Goal: Task Accomplishment & Management: Complete application form

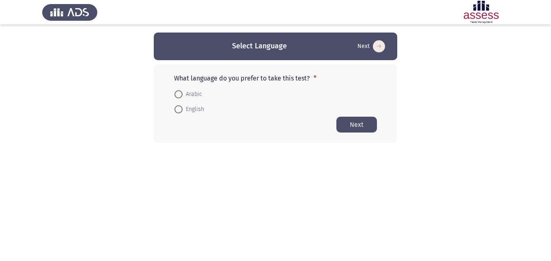
drag, startPoint x: 174, startPoint y: 76, endPoint x: 308, endPoint y: 76, distance: 133.9
click at [308, 76] on p "What language do you prefer to take this test? *" at bounding box center [275, 78] width 203 height 8
click at [178, 97] on span at bounding box center [178, 94] width 8 height 8
click at [178, 97] on input "Arabic" at bounding box center [178, 94] width 8 height 8
radio input "true"
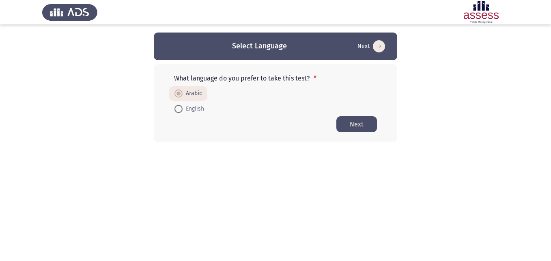
click at [354, 125] on button "Next" at bounding box center [356, 124] width 41 height 16
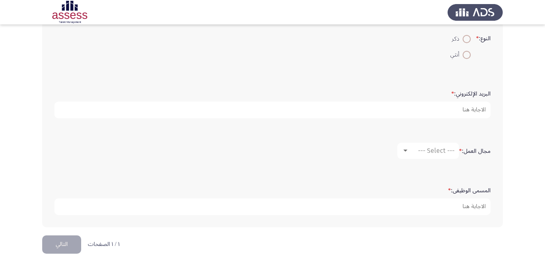
scroll to position [224, 0]
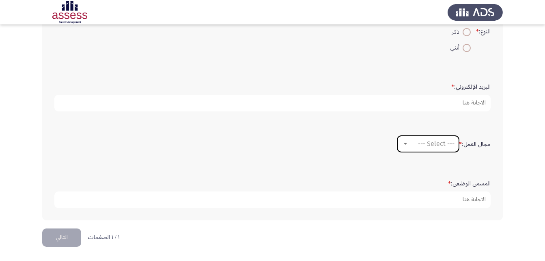
click at [404, 142] on div at bounding box center [405, 143] width 4 height 2
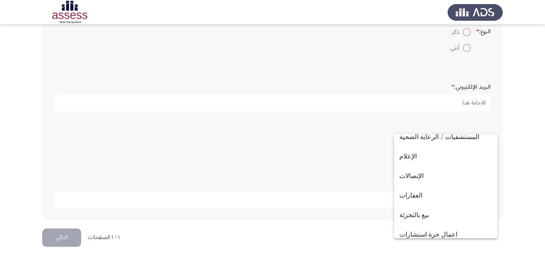
scroll to position [266, 0]
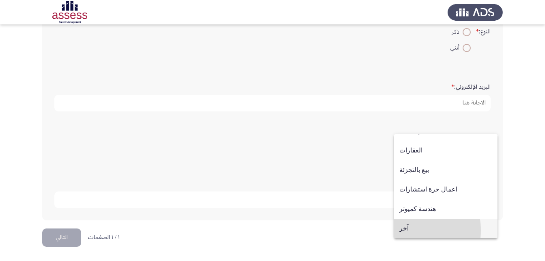
click at [405, 230] on span "آخر" at bounding box center [445, 227] width 93 height 19
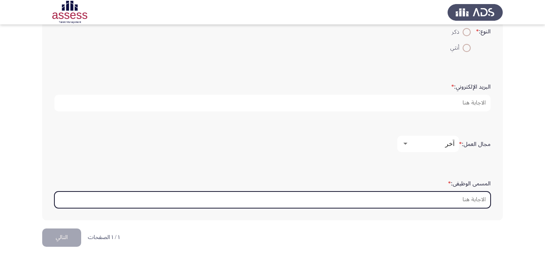
click at [418, 195] on input "المسمى الوظيفى: *" at bounding box center [272, 199] width 436 height 17
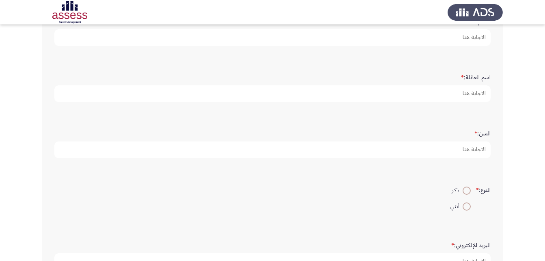
scroll to position [55, 0]
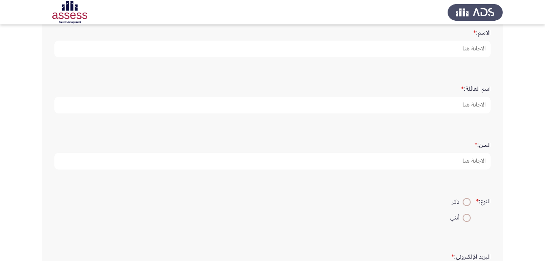
type input "Senior Regulatory affairs"
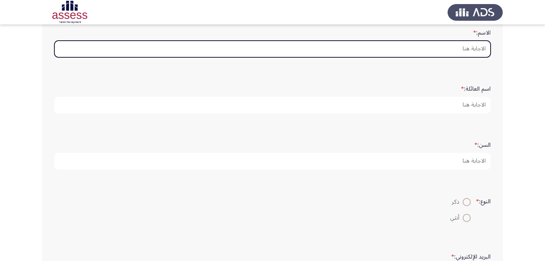
click at [380, 53] on input "الاسم: *" at bounding box center [272, 49] width 436 height 17
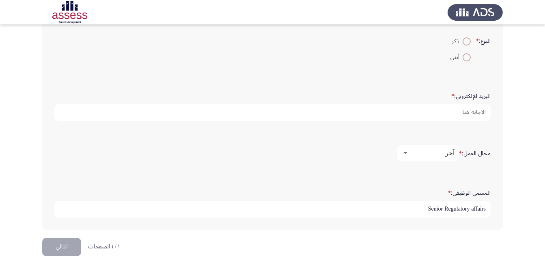
scroll to position [224, 0]
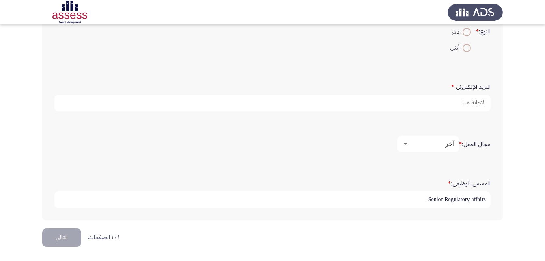
click at [263, 196] on input "Senior Regulatory affairs" at bounding box center [272, 199] width 436 height 17
type input "Senior Regulatory affairs specialist"
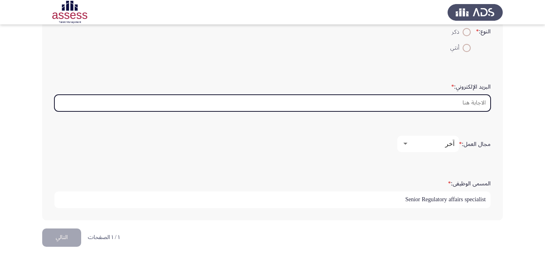
click at [403, 100] on input "البريد الإلكتروني: *" at bounding box center [272, 103] width 436 height 17
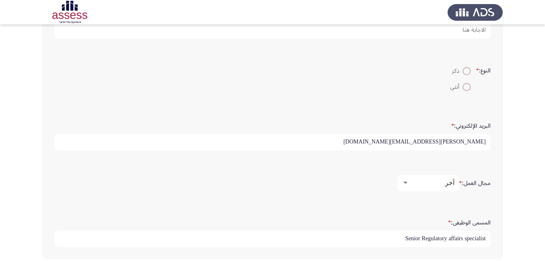
scroll to position [171, 0]
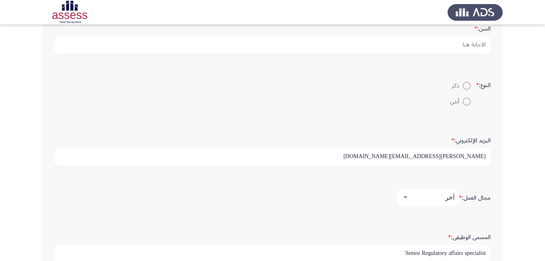
type input "marko.soliaman@evapharma.com"
click at [463, 86] on span at bounding box center [467, 86] width 8 height 8
click at [463, 86] on input "ذكر" at bounding box center [467, 86] width 8 height 8
radio input "true"
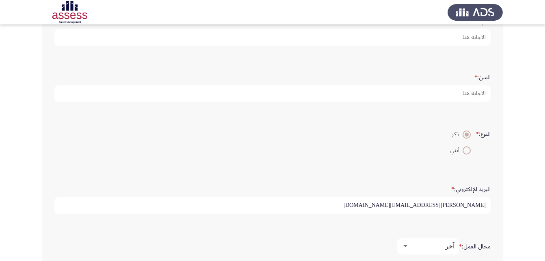
scroll to position [121, 0]
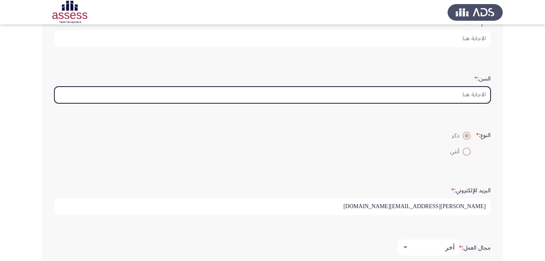
click at [445, 93] on input "السن: *" at bounding box center [272, 94] width 436 height 17
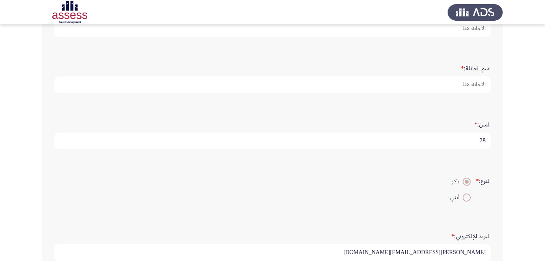
scroll to position [74, 0]
type input "28"
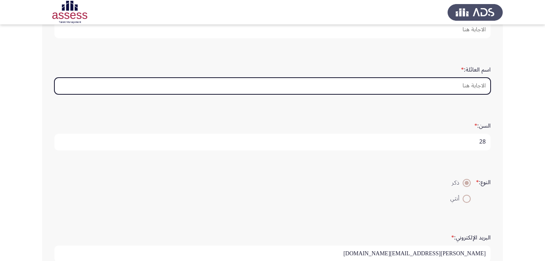
click at [406, 83] on input "اسم العائلة: *" at bounding box center [272, 86] width 436 height 17
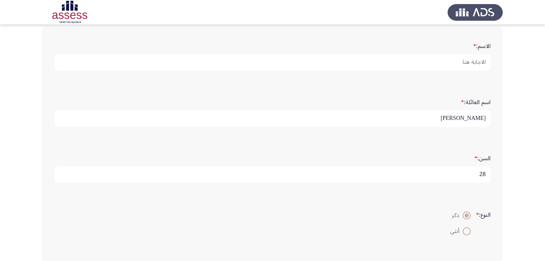
scroll to position [40, 0]
type input "Soliman"
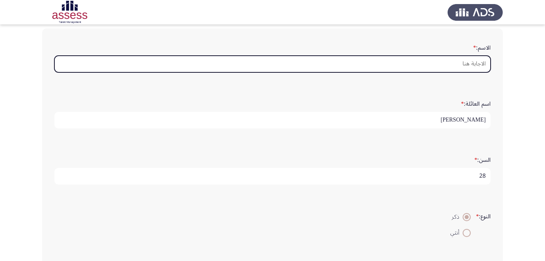
click at [420, 63] on input "الاسم: *" at bounding box center [272, 64] width 436 height 17
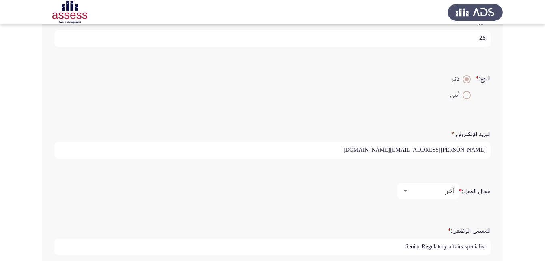
scroll to position [224, 0]
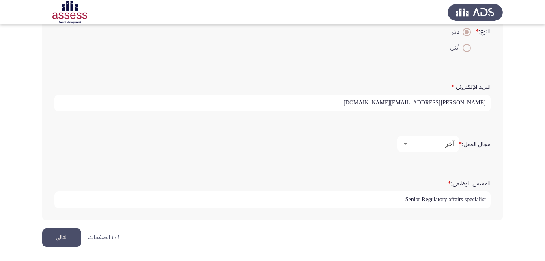
type input "Marko"
click at [58, 239] on button "التالي" at bounding box center [61, 237] width 39 height 18
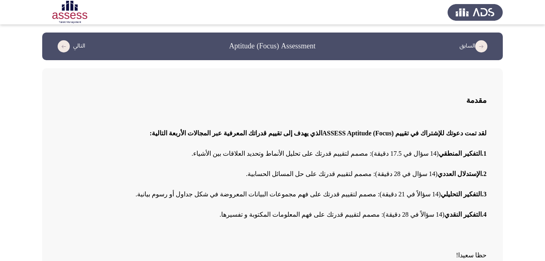
scroll to position [50, 0]
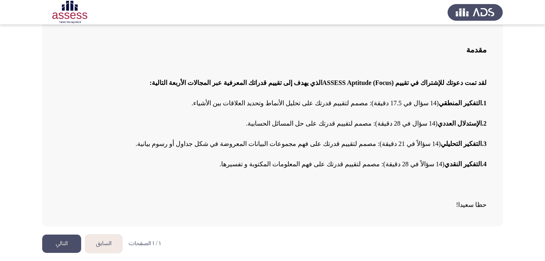
click at [104, 240] on button "السابق" at bounding box center [103, 243] width 37 height 18
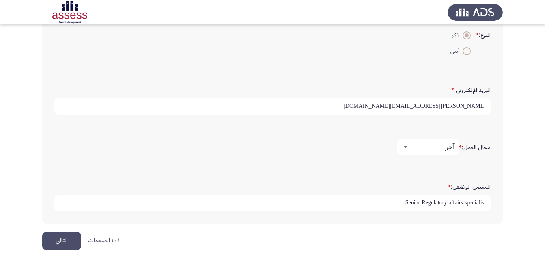
scroll to position [224, 0]
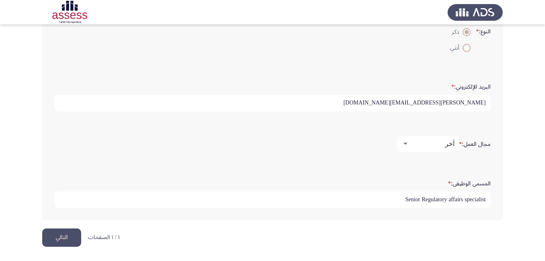
click at [71, 237] on button "التالي" at bounding box center [61, 237] width 39 height 18
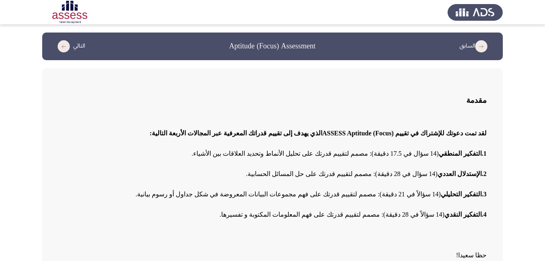
scroll to position [50, 0]
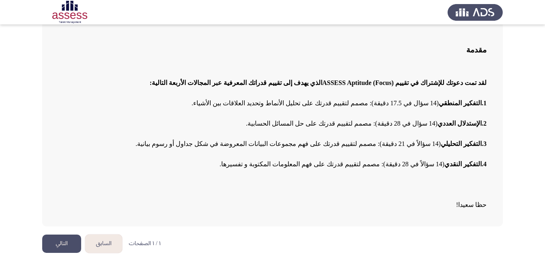
click at [65, 240] on button "التالي" at bounding box center [61, 243] width 39 height 18
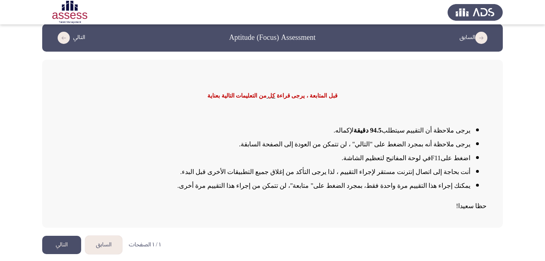
scroll to position [10, 0]
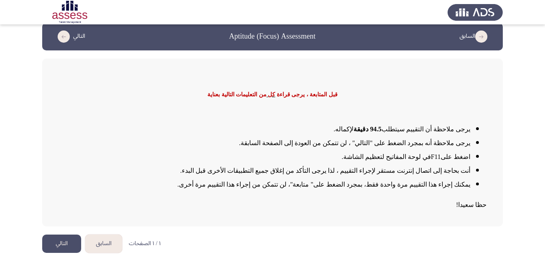
click at [54, 245] on button "التالي" at bounding box center [61, 243] width 39 height 18
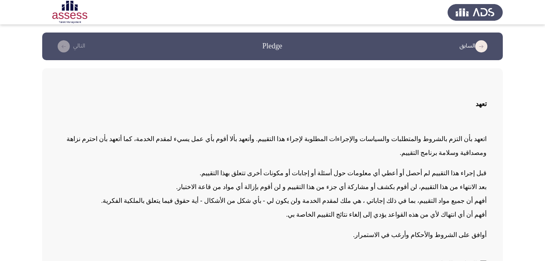
scroll to position [38, 0]
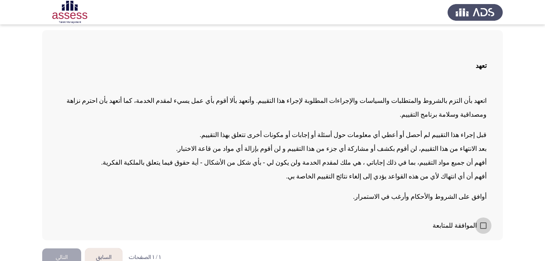
click at [479, 220] on label "الموافقة للمتابعة" at bounding box center [460, 225] width 54 height 10
click at [483, 228] on input "الموافقة للمتابعة" at bounding box center [483, 228] width 0 height 0
checkbox input "true"
click at [62, 248] on button "التالي" at bounding box center [61, 257] width 39 height 18
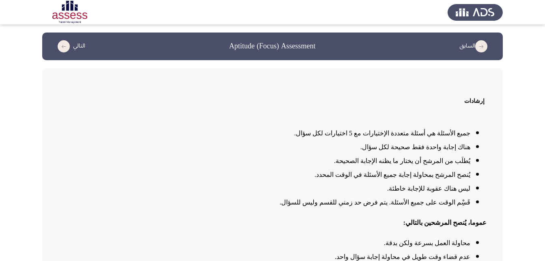
scroll to position [66, 0]
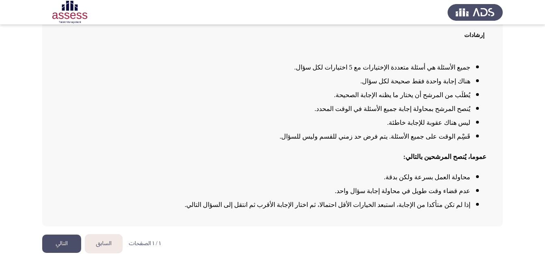
click at [54, 237] on button "التالي" at bounding box center [61, 243] width 39 height 18
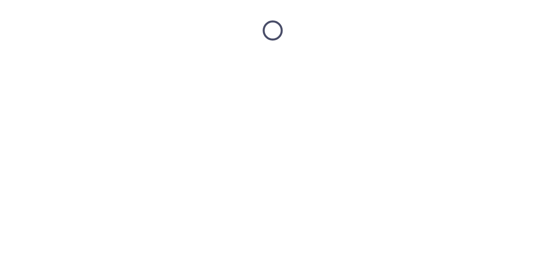
scroll to position [0, 0]
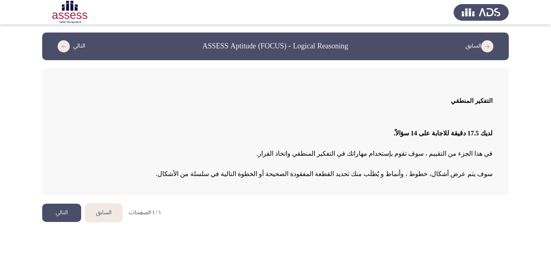
drag, startPoint x: 498, startPoint y: 95, endPoint x: 238, endPoint y: 171, distance: 270.9
click at [238, 171] on div "التفكير المنطقي لديك 17.5 دقيقة للاجابة على 14 سؤالاً . في هذا الجزء من التقييم…" at bounding box center [275, 131] width 467 height 127
drag, startPoint x: 238, startPoint y: 171, endPoint x: 507, endPoint y: 84, distance: 282.4
click at [507, 84] on div "التفكير المنطقي لديك 17.5 دقيقة للاجابة على 14 سؤالاً . في هذا الجزء من التقييم…" at bounding box center [275, 131] width 467 height 127
click at [100, 214] on button "السابق" at bounding box center [103, 212] width 37 height 18
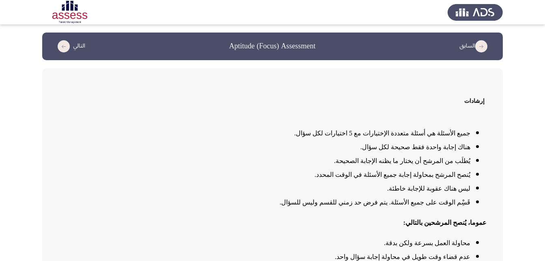
scroll to position [66, 0]
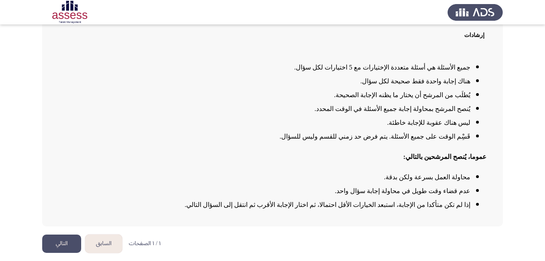
click at [98, 237] on button "السابق" at bounding box center [103, 243] width 37 height 18
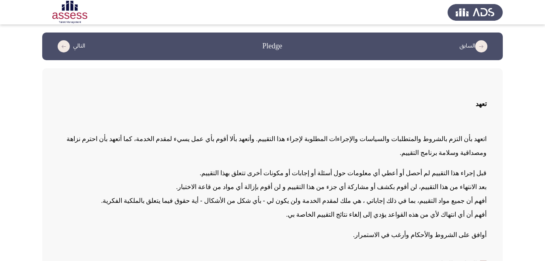
scroll to position [38, 0]
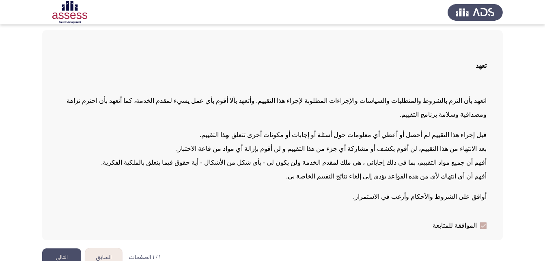
click at [101, 248] on button "السابق" at bounding box center [103, 257] width 37 height 18
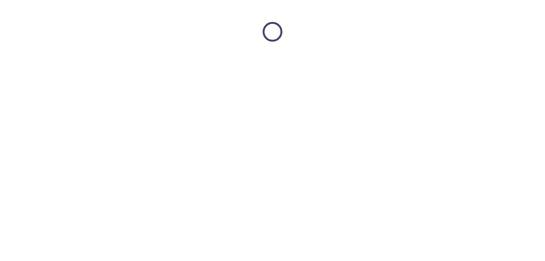
scroll to position [10, 0]
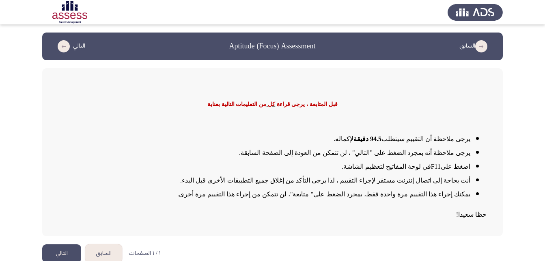
scroll to position [10, 0]
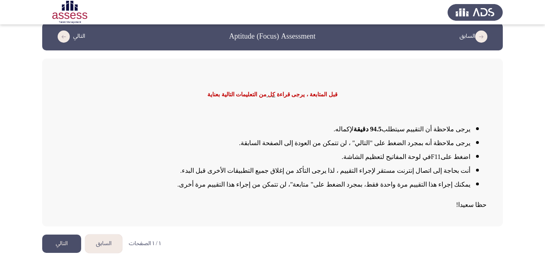
click at [63, 245] on button "التالي" at bounding box center [61, 243] width 39 height 18
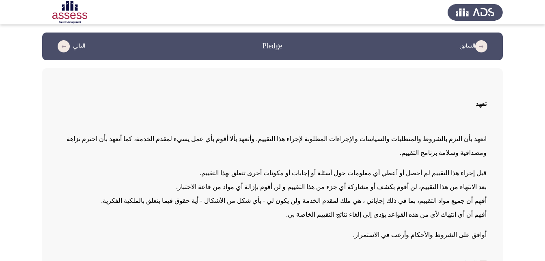
scroll to position [38, 0]
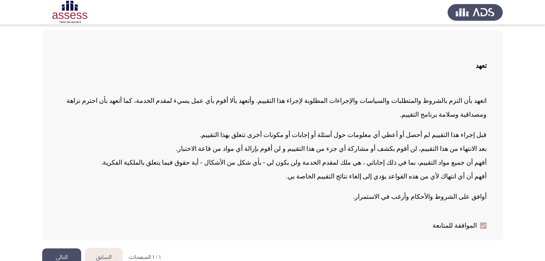
click at [60, 248] on button "التالي" at bounding box center [61, 257] width 39 height 18
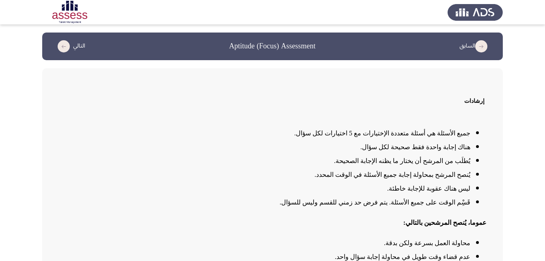
scroll to position [66, 0]
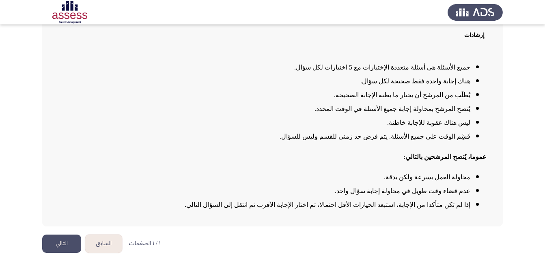
click at [58, 242] on button "التالي" at bounding box center [61, 243] width 39 height 18
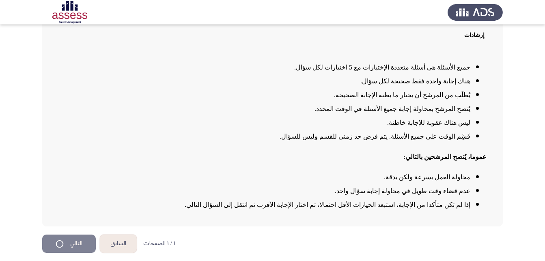
scroll to position [0, 0]
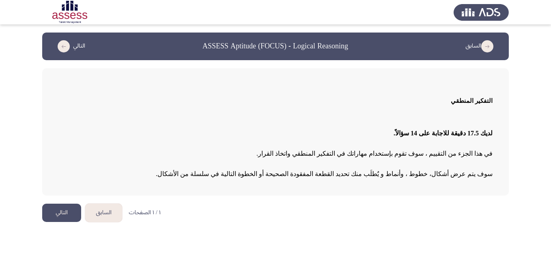
click at [59, 227] on html "السابق ASSESS Aptitude (FOCUS) - Logical Reasoning التالي التفكير المنطقي لديك …" at bounding box center [275, 115] width 551 height 230
click at [60, 221] on button "التالي" at bounding box center [61, 212] width 39 height 18
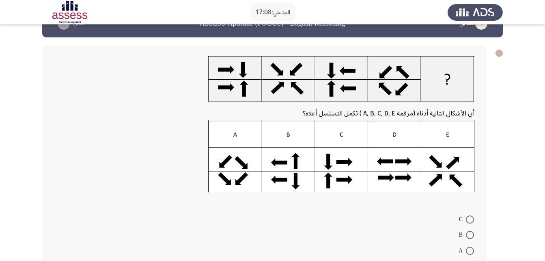
scroll to position [23, 0]
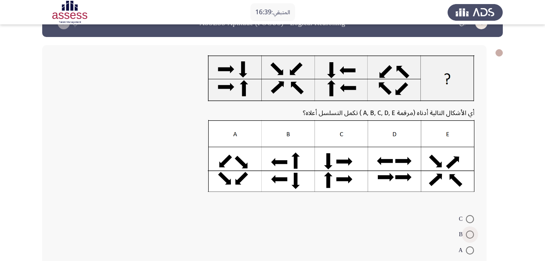
click at [468, 235] on span at bounding box center [470, 234] width 8 height 8
click at [468, 235] on input "B" at bounding box center [470, 234] width 8 height 8
radio input "true"
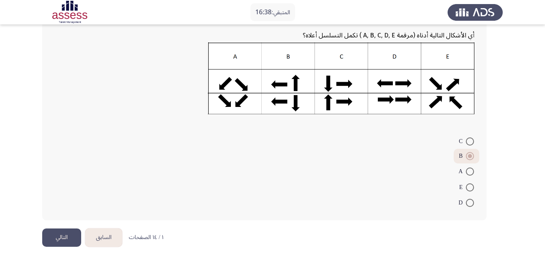
click at [63, 235] on button "التالي" at bounding box center [61, 237] width 39 height 18
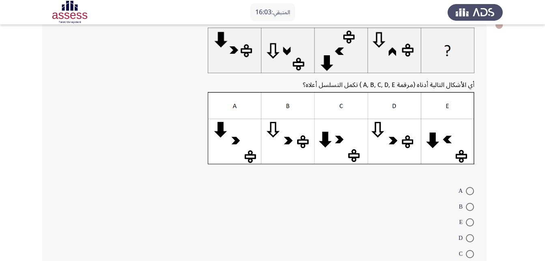
scroll to position [51, 0]
click at [469, 254] on span at bounding box center [470, 253] width 8 height 8
click at [469, 254] on input "C" at bounding box center [470, 253] width 8 height 8
radio input "true"
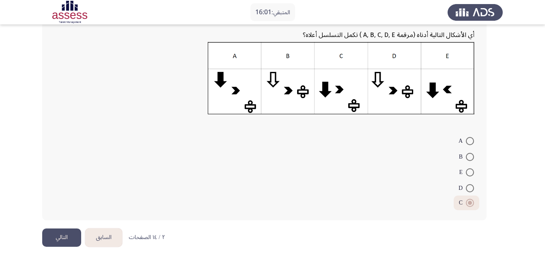
click at [48, 239] on button "التالي" at bounding box center [61, 237] width 39 height 18
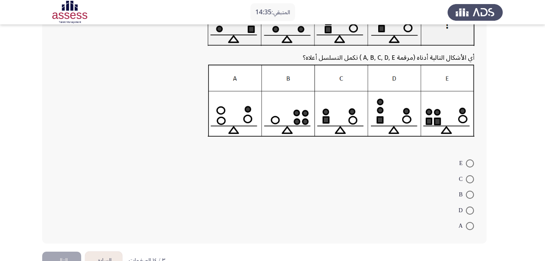
scroll to position [81, 0]
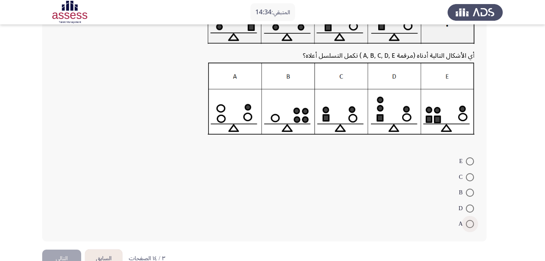
click at [471, 224] on span at bounding box center [470, 224] width 8 height 8
click at [471, 224] on input "A" at bounding box center [470, 224] width 8 height 8
radio input "true"
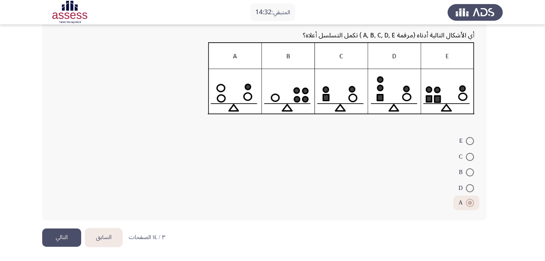
click at [67, 236] on button "التالي" at bounding box center [61, 237] width 39 height 18
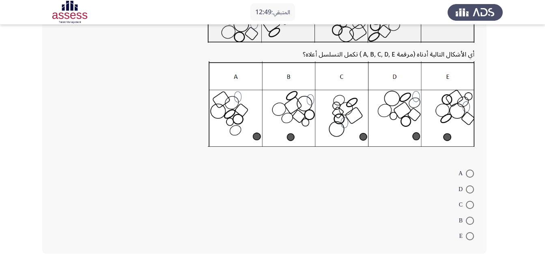
scroll to position [101, 0]
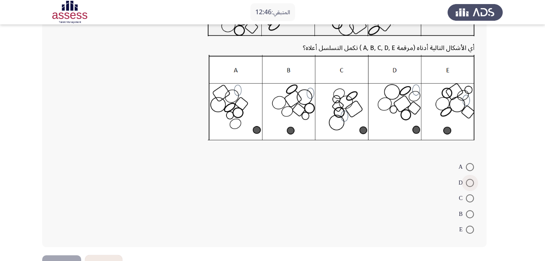
click at [471, 184] on span at bounding box center [470, 183] width 8 height 8
click at [471, 184] on input "D" at bounding box center [470, 183] width 8 height 8
radio input "true"
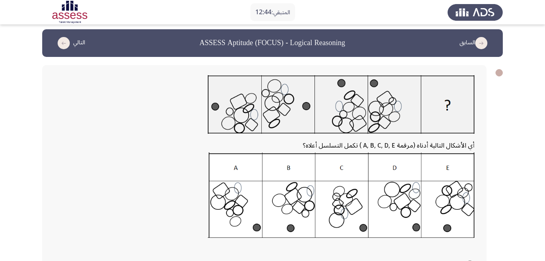
scroll to position [127, 0]
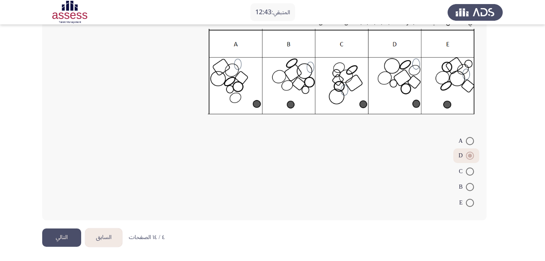
click at [52, 241] on button "التالي" at bounding box center [61, 237] width 39 height 18
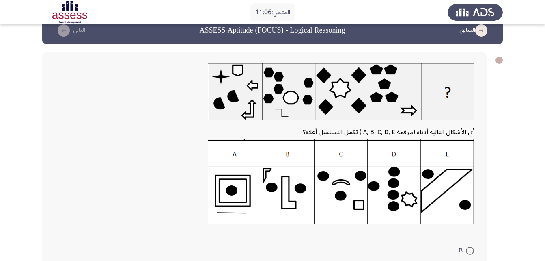
scroll to position [16, 0]
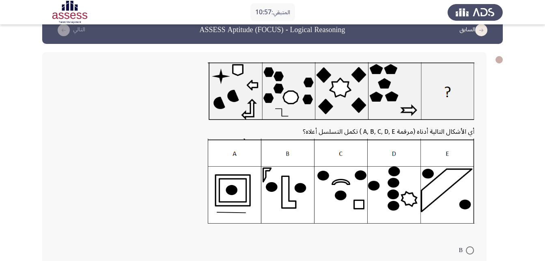
click at [444, 196] on img at bounding box center [341, 180] width 267 height 84
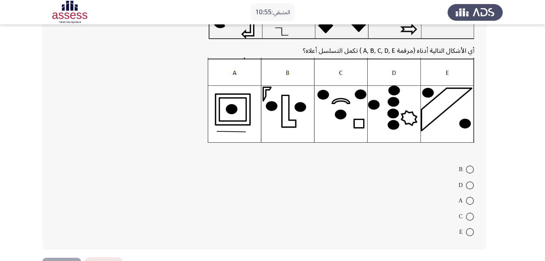
scroll to position [97, 0]
click at [466, 229] on span at bounding box center [470, 231] width 8 height 8
click at [466, 229] on input "E" at bounding box center [470, 231] width 8 height 8
radio input "true"
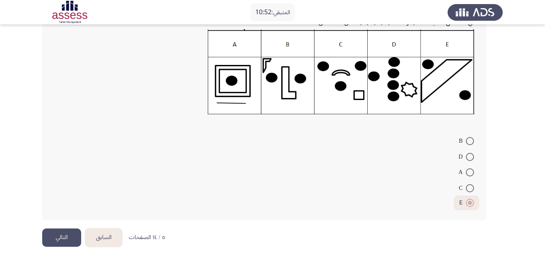
click at [52, 233] on button "التالي" at bounding box center [61, 237] width 39 height 18
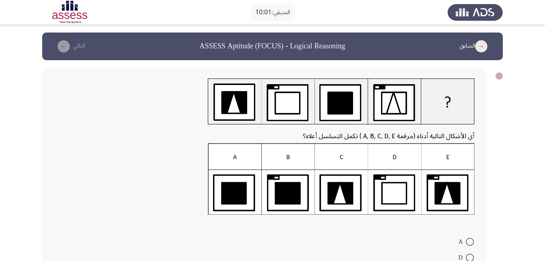
click at [329, 188] on img at bounding box center [341, 179] width 267 height 72
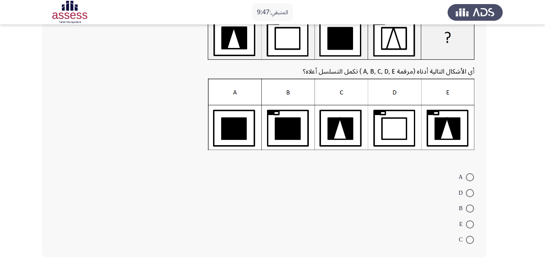
scroll to position [65, 0]
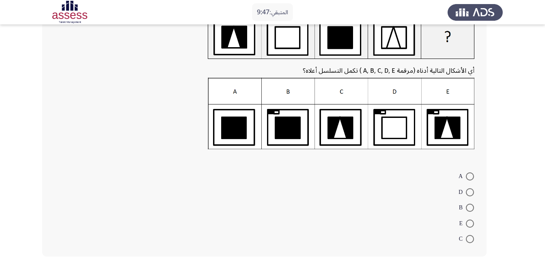
click at [468, 220] on span at bounding box center [470, 223] width 8 height 8
click at [468, 220] on input "E" at bounding box center [470, 223] width 8 height 8
radio input "true"
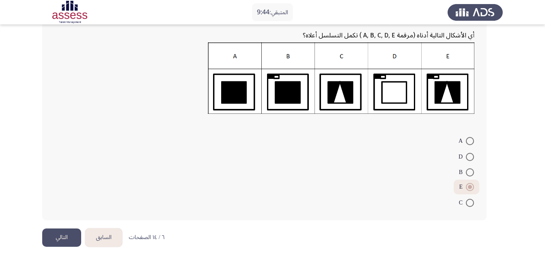
click at [65, 241] on button "التالي" at bounding box center [61, 237] width 39 height 18
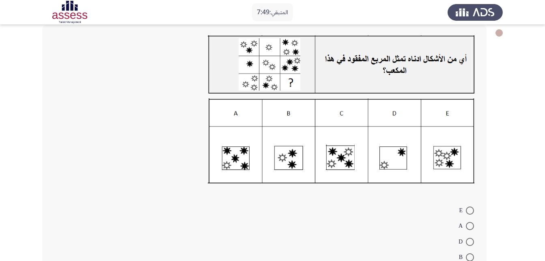
scroll to position [41, 0]
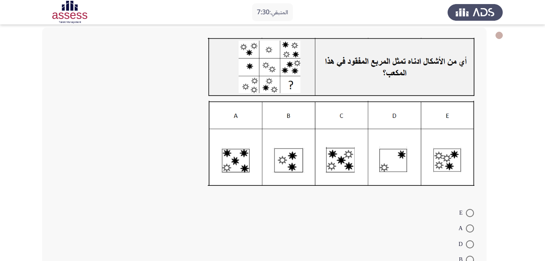
click at [252, 156] on img at bounding box center [341, 143] width 267 height 85
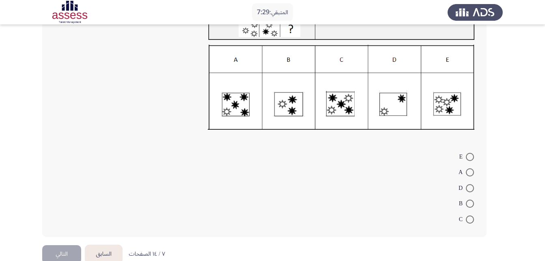
scroll to position [97, 0]
click at [472, 173] on span at bounding box center [470, 172] width 8 height 8
click at [472, 173] on input "A" at bounding box center [470, 172] width 8 height 8
radio input "true"
click at [75, 250] on button "التالي" at bounding box center [61, 252] width 39 height 18
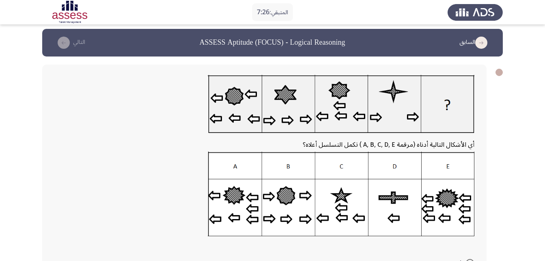
scroll to position [4, 0]
click at [237, 208] on img at bounding box center [341, 193] width 267 height 84
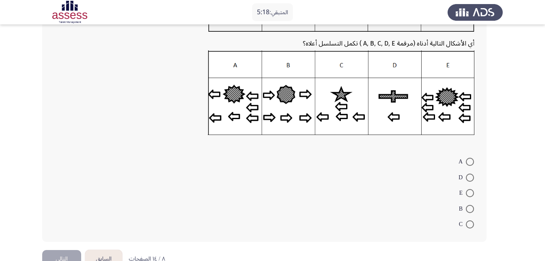
scroll to position [105, 0]
click at [468, 221] on span at bounding box center [470, 224] width 8 height 8
click at [468, 221] on input "C" at bounding box center [470, 224] width 8 height 8
radio input "true"
click at [64, 256] on button "التالي" at bounding box center [61, 257] width 39 height 18
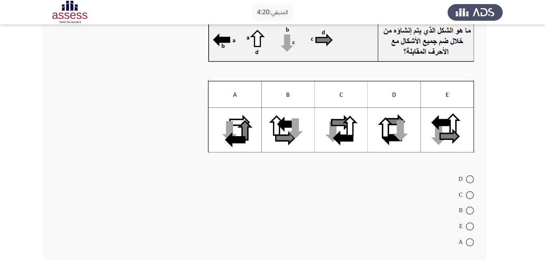
scroll to position [58, 0]
click at [469, 229] on span at bounding box center [470, 226] width 8 height 8
click at [469, 229] on input "E" at bounding box center [470, 226] width 8 height 8
radio input "true"
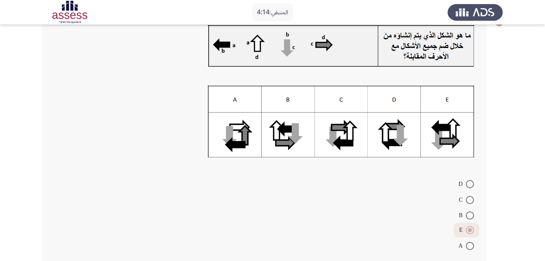
scroll to position [96, 0]
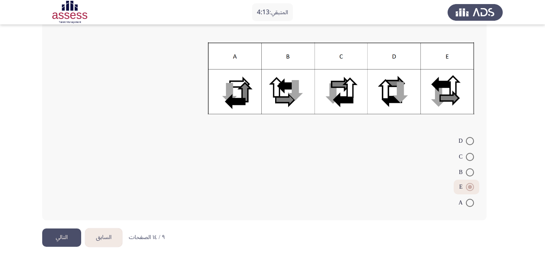
click at [60, 230] on button "التالي" at bounding box center [61, 237] width 39 height 18
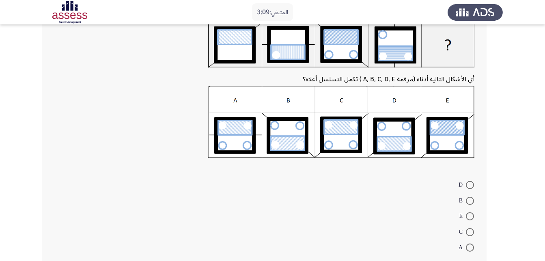
scroll to position [58, 0]
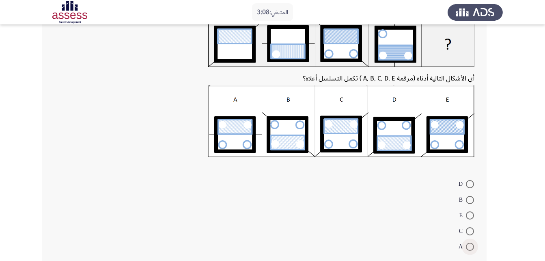
click at [471, 243] on span at bounding box center [470, 246] width 8 height 8
click at [471, 243] on input "A" at bounding box center [470, 246] width 8 height 8
radio input "true"
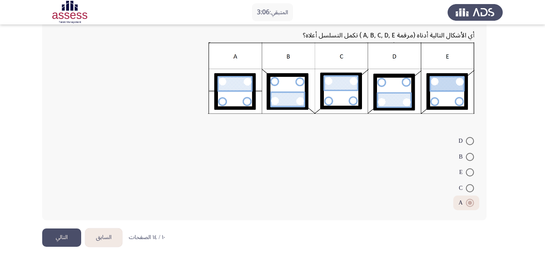
click at [67, 235] on button "التالي" at bounding box center [61, 237] width 39 height 18
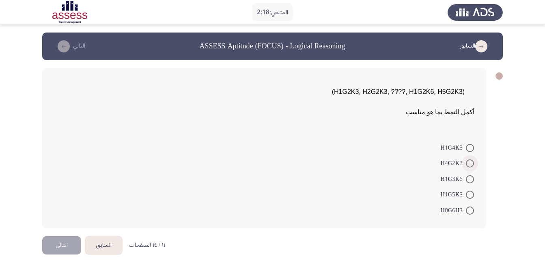
click at [449, 162] on span "H4G2K3" at bounding box center [453, 163] width 25 height 10
click at [466, 162] on input "H4G2K3" at bounding box center [470, 163] width 8 height 8
radio input "true"
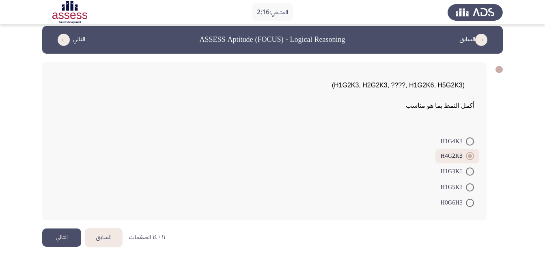
click at [65, 237] on button "التالي" at bounding box center [61, 237] width 39 height 18
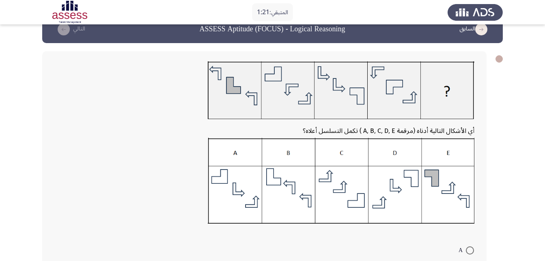
scroll to position [17, 0]
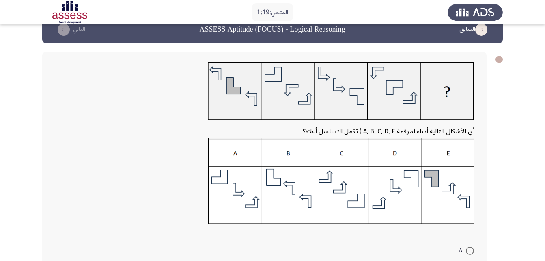
drag, startPoint x: 475, startPoint y: 131, endPoint x: 321, endPoint y: 131, distance: 153.8
click at [321, 131] on div "أي الأشكال التالية أدناه (مرقمة A, B, C, D, E ) تكمل التسلسل أعلاه؟ A C B E D" at bounding box center [264, 191] width 444 height 279
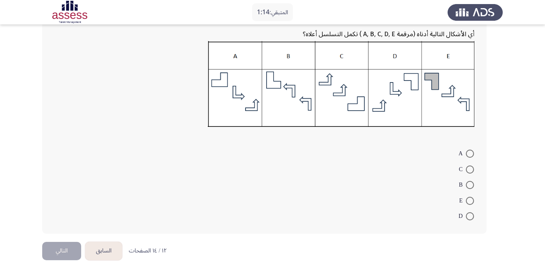
scroll to position [117, 0]
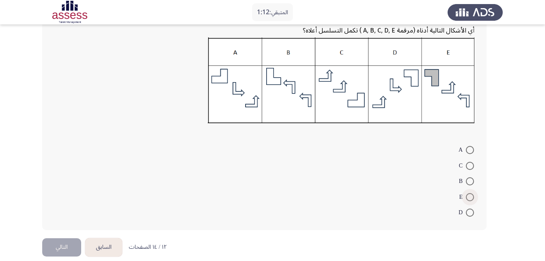
click at [466, 195] on span at bounding box center [470, 197] width 8 height 8
click at [466, 195] on input "E" at bounding box center [470, 197] width 8 height 8
radio input "true"
click at [68, 248] on button "التالي" at bounding box center [61, 246] width 39 height 18
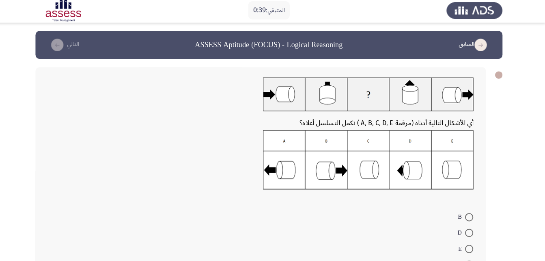
scroll to position [0, 0]
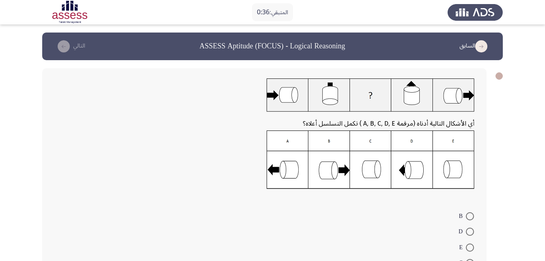
click at [289, 161] on img at bounding box center [371, 159] width 208 height 58
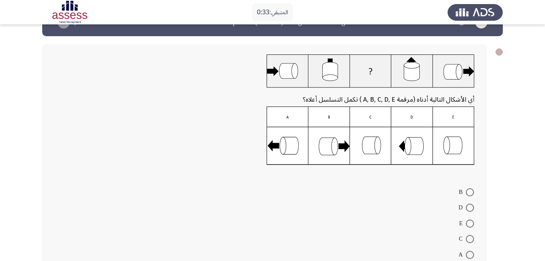
scroll to position [26, 0]
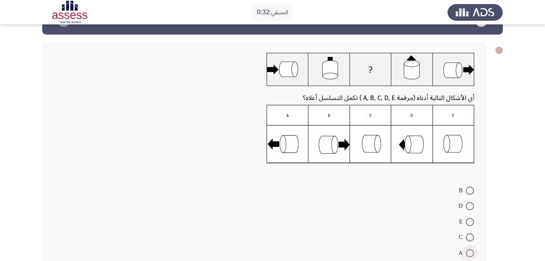
click at [464, 252] on span "A" at bounding box center [462, 253] width 7 height 10
click at [466, 252] on input "A" at bounding box center [470, 253] width 8 height 8
radio input "true"
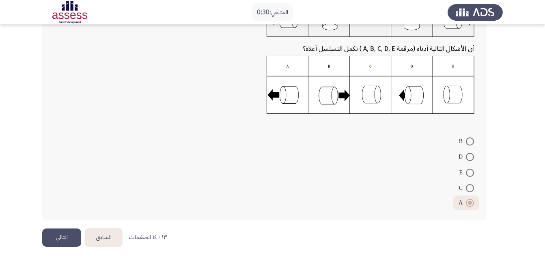
click at [55, 233] on button "التالي" at bounding box center [61, 237] width 39 height 18
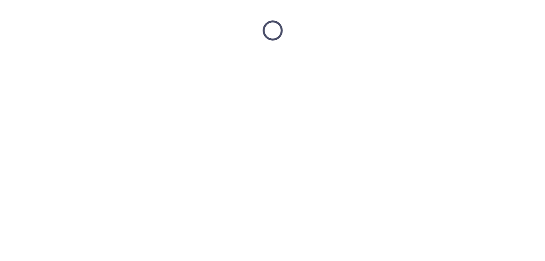
scroll to position [0, 0]
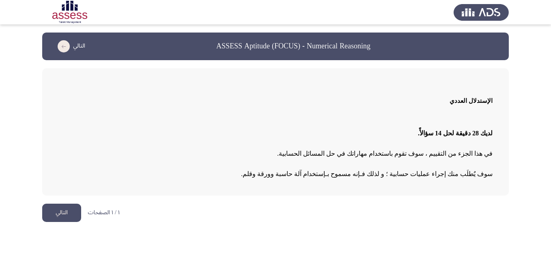
click at [53, 213] on button "التالي" at bounding box center [61, 212] width 39 height 18
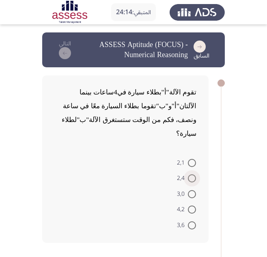
click at [187, 174] on span "2,4" at bounding box center [182, 179] width 11 height 10
click at [188, 174] on input "2,4" at bounding box center [192, 178] width 8 height 8
radio input "true"
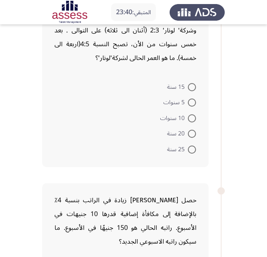
scroll to position [263, 0]
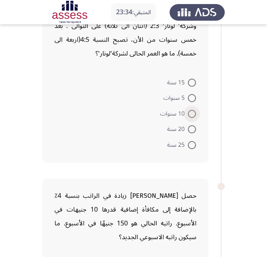
click at [190, 110] on span at bounding box center [192, 114] width 8 height 8
click at [190, 110] on input "10 سنوات" at bounding box center [192, 114] width 8 height 8
radio input "true"
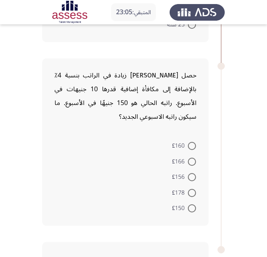
scroll to position [384, 0]
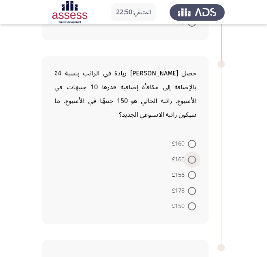
click at [188, 156] on span at bounding box center [192, 160] width 8 height 8
click at [188, 156] on input "£166" at bounding box center [192, 160] width 8 height 8
radio input "true"
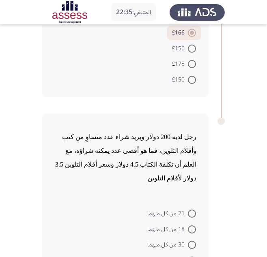
scroll to position [560, 0]
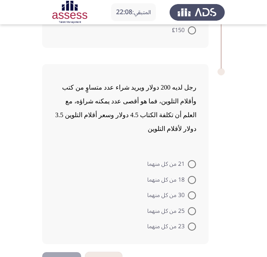
click at [189, 207] on span at bounding box center [192, 211] width 8 height 8
click at [189, 207] on input "25 من كل منهما" at bounding box center [192, 211] width 8 height 8
radio input "true"
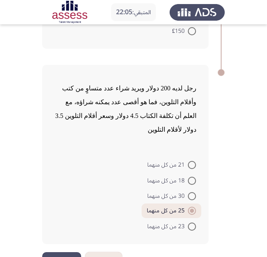
click at [56, 252] on button "التالي" at bounding box center [61, 261] width 39 height 18
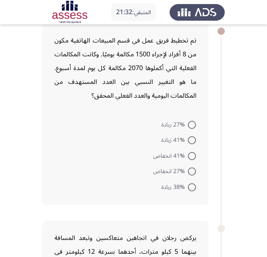
scroll to position [55, 0]
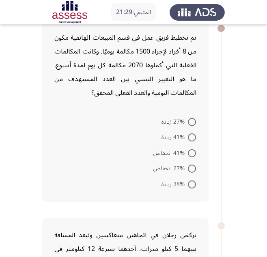
click at [191, 183] on span at bounding box center [192, 185] width 8 height 8
click at [191, 183] on input "38% زيادة" at bounding box center [192, 185] width 8 height 8
radio input "true"
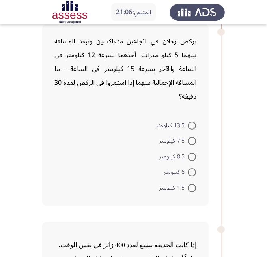
scroll to position [247, 0]
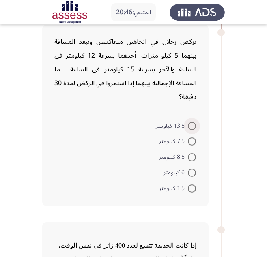
click at [192, 126] on span at bounding box center [192, 126] width 0 height 0
click at [192, 126] on input "13.5 كيلومتر" at bounding box center [192, 126] width 8 height 8
radio input "true"
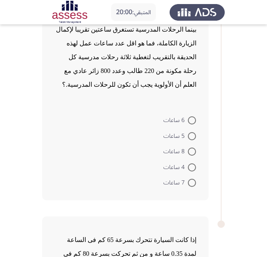
scroll to position [494, 0]
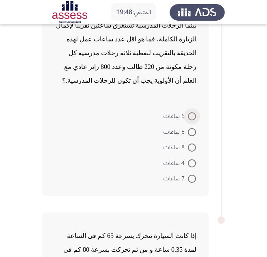
click at [194, 112] on label "6 ساعات" at bounding box center [180, 117] width 32 height 10
click at [194, 112] on input "6 ساعات" at bounding box center [192, 116] width 8 height 8
radio input "true"
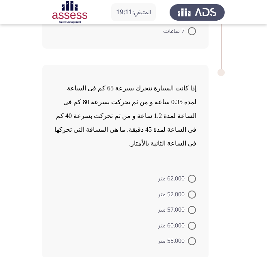
scroll to position [655, 0]
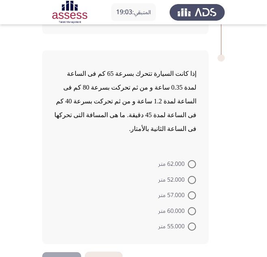
click at [195, 160] on span at bounding box center [192, 164] width 8 height 8
click at [195, 160] on input "62.000 متر" at bounding box center [192, 164] width 8 height 8
radio input "true"
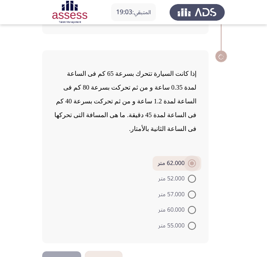
scroll to position [655, 0]
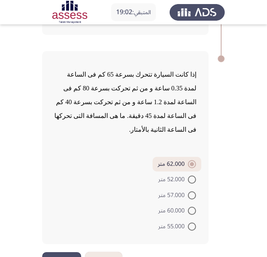
click at [69, 252] on button "التالي" at bounding box center [61, 261] width 39 height 18
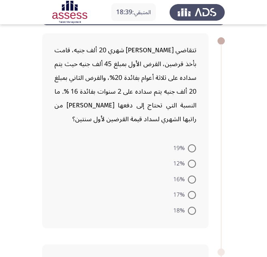
scroll to position [42, 0]
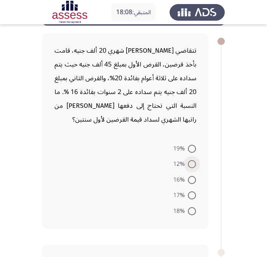
click at [193, 163] on span at bounding box center [192, 164] width 8 height 8
click at [193, 163] on input "12%" at bounding box center [192, 164] width 8 height 8
radio input "true"
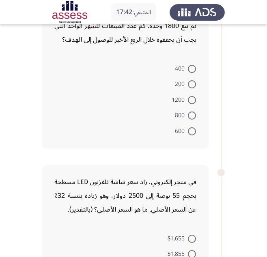
scroll to position [299, 0]
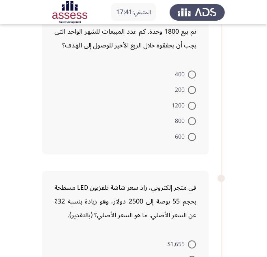
click at [192, 73] on span at bounding box center [192, 75] width 8 height 8
click at [192, 73] on input "400" at bounding box center [192, 75] width 8 height 8
radio input "true"
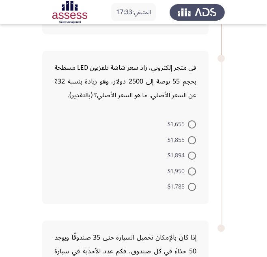
scroll to position [419, 0]
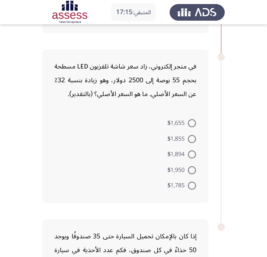
click at [193, 187] on span at bounding box center [192, 186] width 8 height 8
click at [193, 187] on input "$1,785" at bounding box center [192, 186] width 8 height 8
radio input "true"
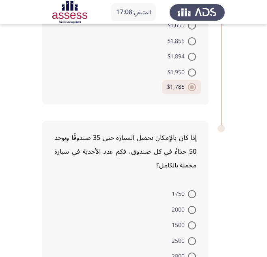
scroll to position [574, 0]
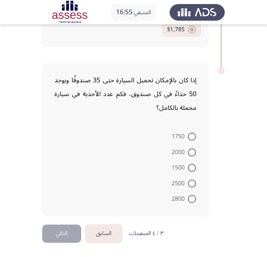
click at [189, 140] on span at bounding box center [192, 137] width 8 height 8
click at [189, 140] on input "1750" at bounding box center [192, 137] width 8 height 8
radio input "true"
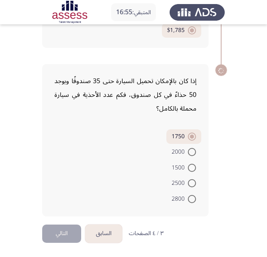
scroll to position [573, 0]
click at [62, 232] on button "التالي" at bounding box center [61, 234] width 39 height 18
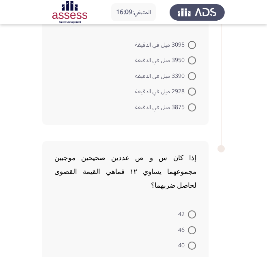
scroll to position [104, 0]
click at [190, 47] on span at bounding box center [192, 45] width 8 height 8
click at [190, 47] on input "3095 ميل في الدقيقة" at bounding box center [192, 45] width 8 height 8
radio input "true"
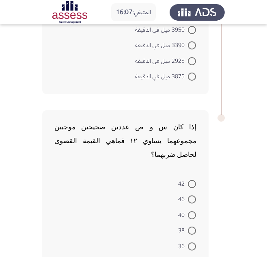
scroll to position [168, 0]
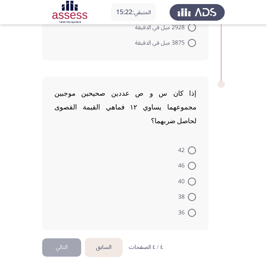
click at [193, 209] on span at bounding box center [192, 213] width 8 height 8
click at [193, 209] on input "36" at bounding box center [192, 213] width 8 height 8
radio input "true"
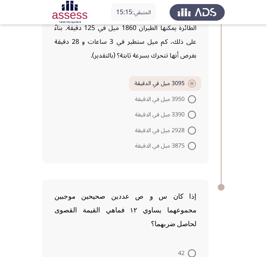
scroll to position [166, 0]
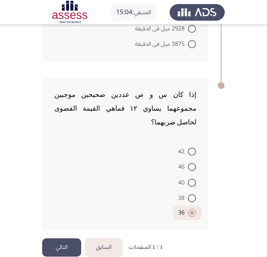
click at [62, 239] on button "التالي" at bounding box center [61, 248] width 39 height 18
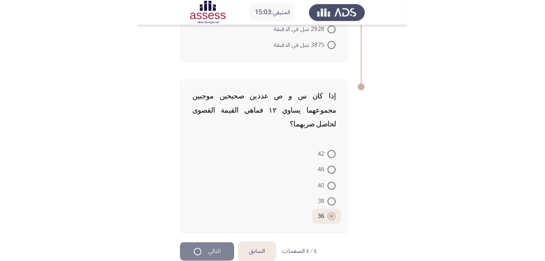
scroll to position [0, 0]
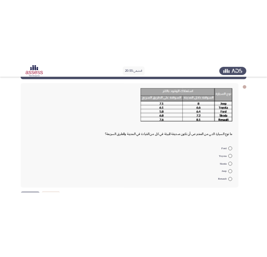
scroll to position [31, 0]
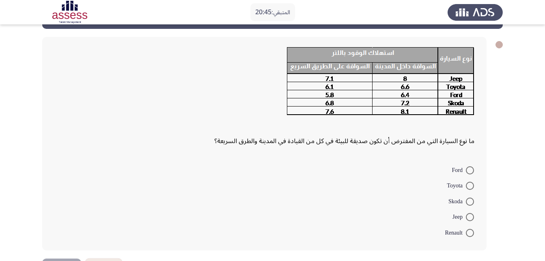
click at [138, 184] on form "Ford Toyota Skoda Jeep Renault" at bounding box center [264, 200] width 420 height 78
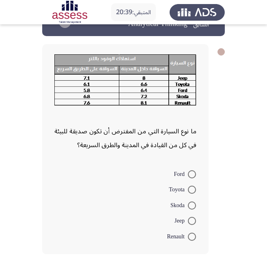
scroll to position [69, 0]
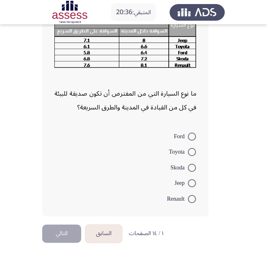
click at [26, 60] on app-assessment-container "المتبقي: 20:36 السابق ASSESS Aptitude (FOCUS) - Analytical Thinking التالي ما ن…" at bounding box center [133, 93] width 267 height 261
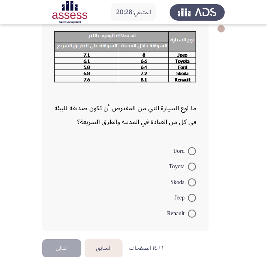
scroll to position [54, 0]
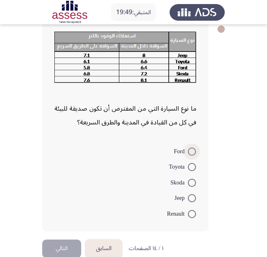
click at [183, 151] on span "Ford" at bounding box center [181, 152] width 14 height 10
click at [188, 151] on input "Ford" at bounding box center [192, 152] width 8 height 8
radio input "true"
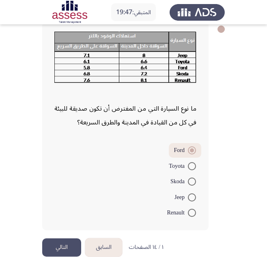
click at [67, 244] on button "التالي" at bounding box center [61, 248] width 39 height 18
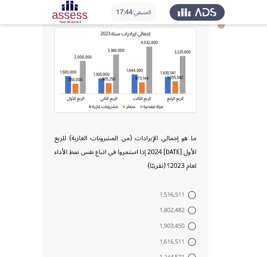
scroll to position [58, 0]
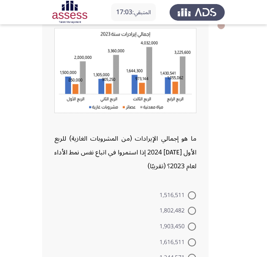
click at [192, 197] on span at bounding box center [192, 196] width 8 height 8
click at [192, 197] on input "1,516,511" at bounding box center [192, 196] width 8 height 8
radio input "true"
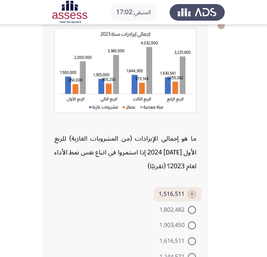
scroll to position [116, 0]
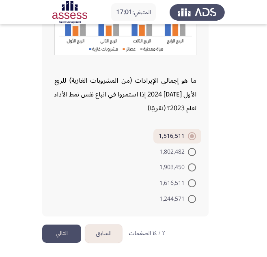
click at [56, 238] on button "التالي" at bounding box center [61, 234] width 39 height 18
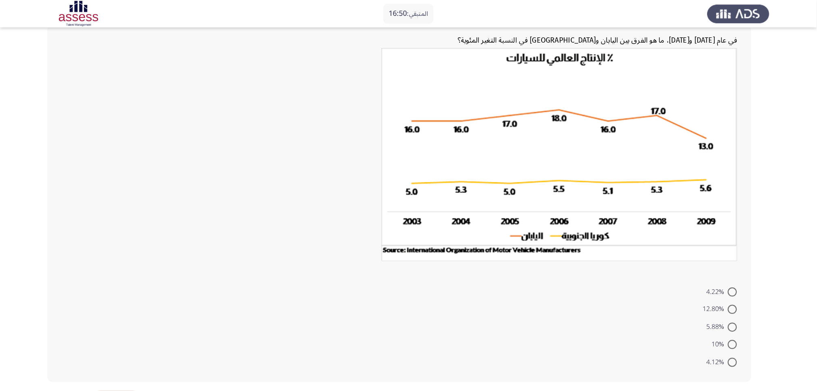
scroll to position [52, 0]
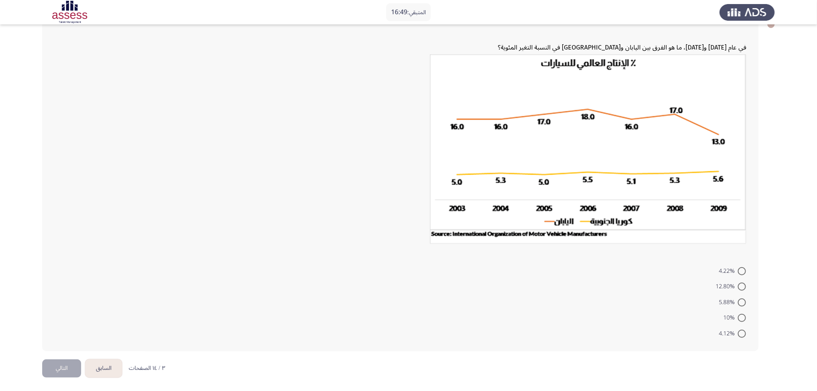
drag, startPoint x: 414, startPoint y: 5, endPoint x: 346, endPoint y: 150, distance: 160.5
click at [346, 150] on div at bounding box center [400, 151] width 692 height 194
click at [300, 260] on form "4.22% 12.80% 5.88% 10% 4.12%" at bounding box center [400, 302] width 692 height 78
click at [551, 260] on span at bounding box center [742, 271] width 8 height 8
click at [551, 260] on input "4.22%" at bounding box center [742, 271] width 8 height 8
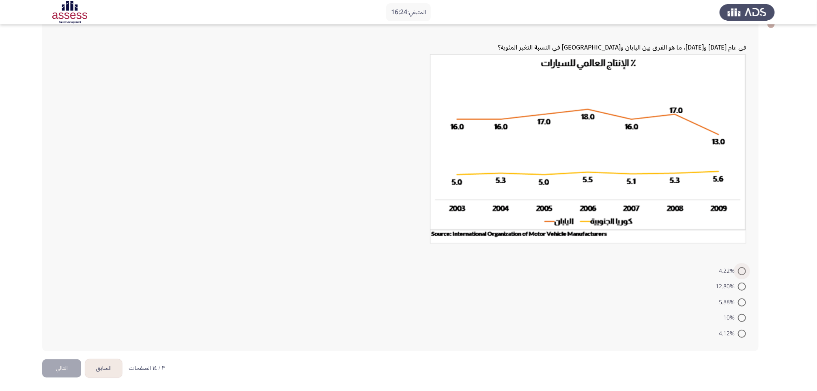
radio input "true"
click at [58, 260] on button "التالي" at bounding box center [61, 367] width 39 height 18
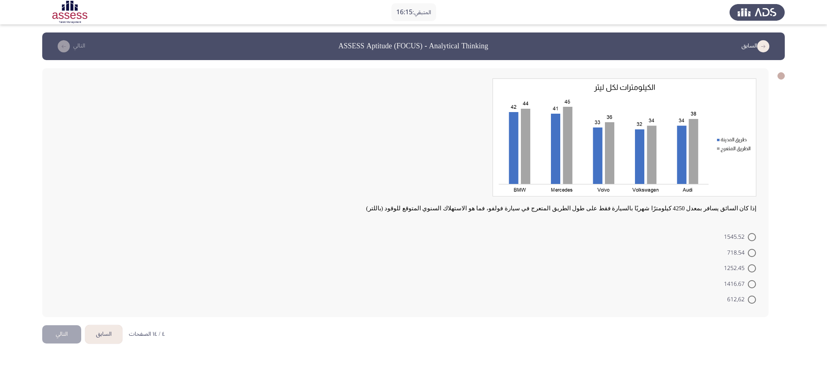
click at [109, 260] on button "السابق" at bounding box center [103, 334] width 37 height 18
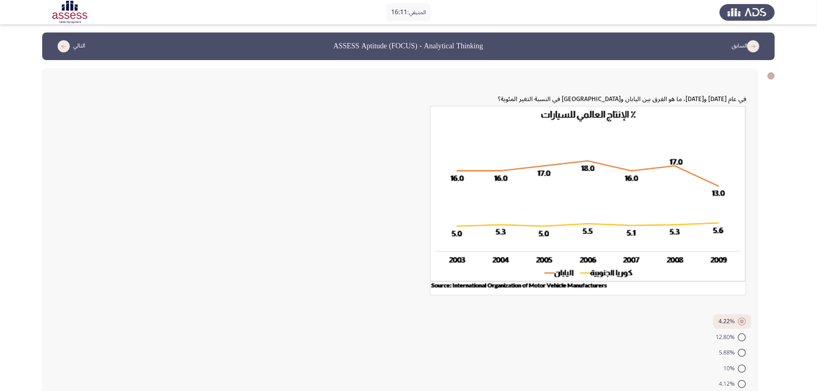
click at [372, 249] on div at bounding box center [400, 203] width 692 height 194
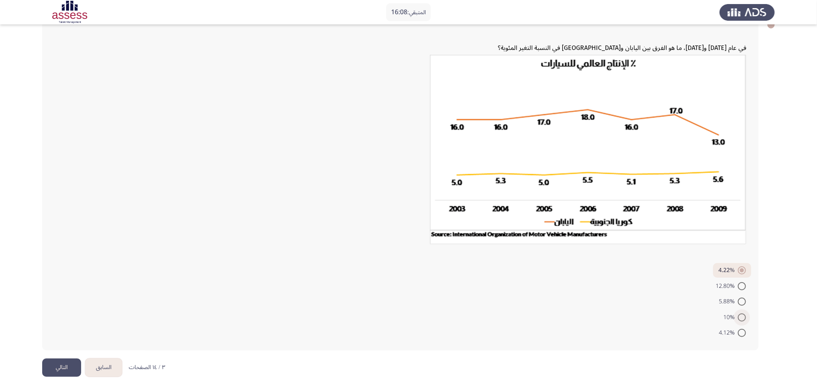
click at [551, 260] on span "10%" at bounding box center [730, 317] width 15 height 10
click at [551, 260] on input "10%" at bounding box center [742, 317] width 8 height 8
radio input "true"
click at [60, 260] on button "التالي" at bounding box center [61, 367] width 39 height 18
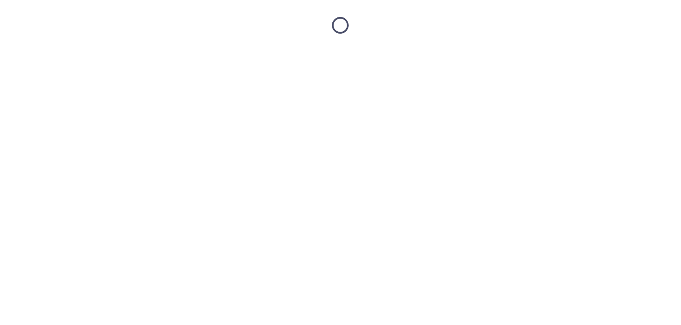
scroll to position [0, 0]
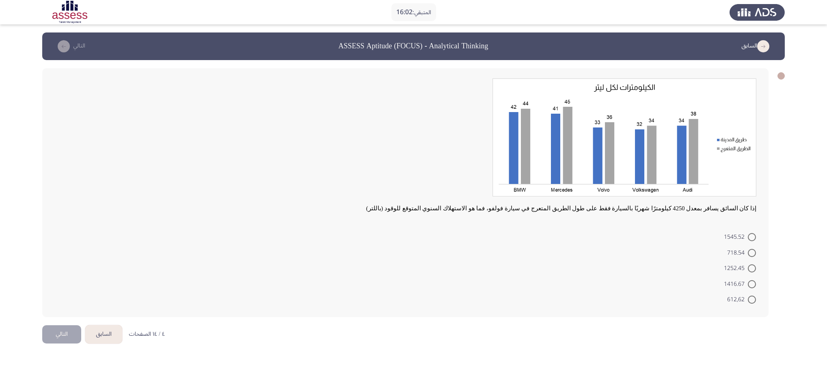
click at [285, 228] on div "إذا كان السائق يسافر بمعدل 4250 كيلومترًا شهريًا بالسيارة فقط على طول الطريق ال…" at bounding box center [405, 192] width 726 height 249
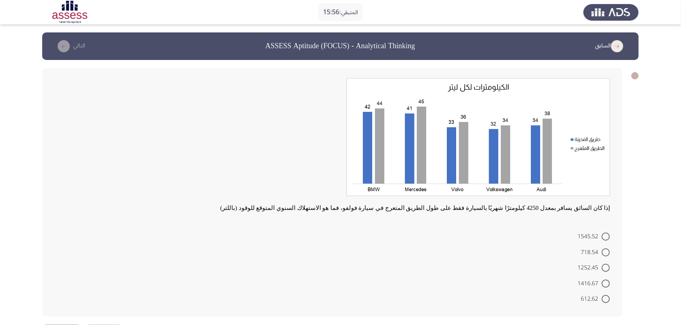
drag, startPoint x: 802, startPoint y: 0, endPoint x: 274, endPoint y: 135, distance: 544.8
click at [274, 135] on div "إذا كان السائق يسافر بمعدل 4250 كيلومترًا شهريًا بالسيارة فقط على طول الطريق ال…" at bounding box center [332, 146] width 556 height 137
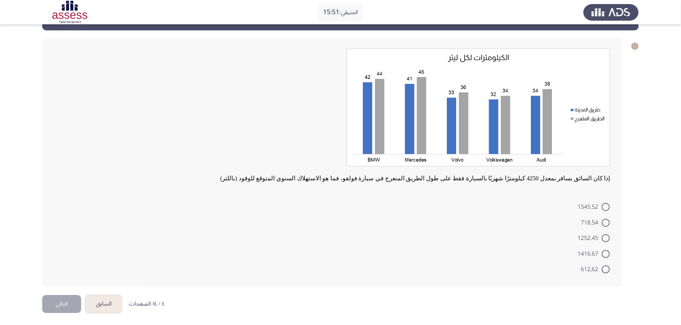
click at [265, 246] on form "1545.52 718.54 1252.45 1416.67 612,62" at bounding box center [332, 238] width 556 height 78
click at [551, 220] on span "718.54" at bounding box center [591, 223] width 21 height 10
click at [551, 220] on input "718.54" at bounding box center [606, 223] width 8 height 8
radio input "true"
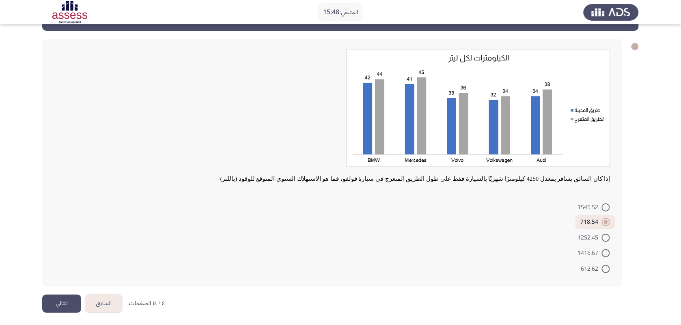
click at [66, 260] on button "التالي" at bounding box center [61, 304] width 39 height 18
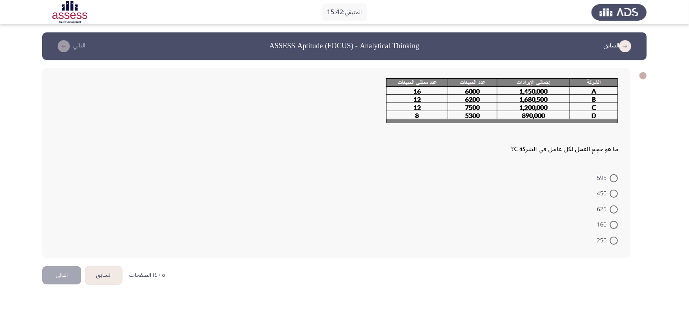
click at [96, 260] on button "السابق" at bounding box center [103, 276] width 37 height 18
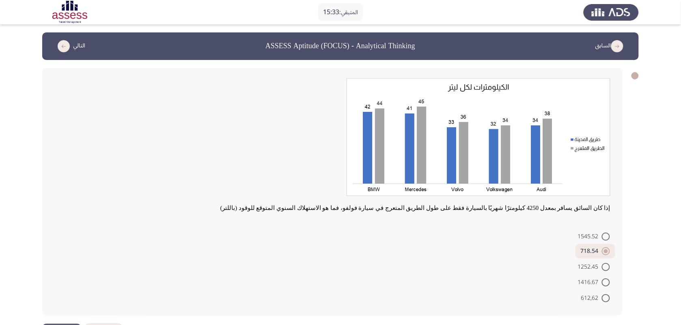
scroll to position [29, 0]
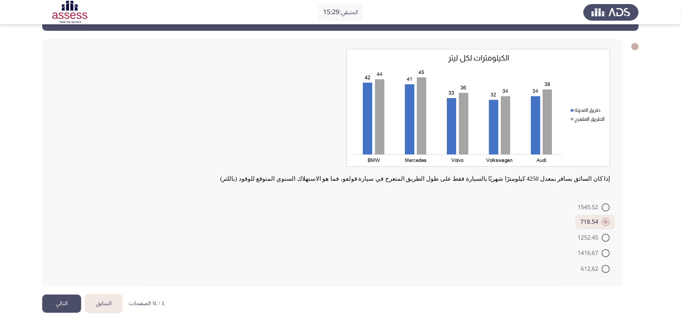
click at [264, 220] on form "1545.52 718.54 1252.45 1416.67 612,62" at bounding box center [332, 238] width 556 height 77
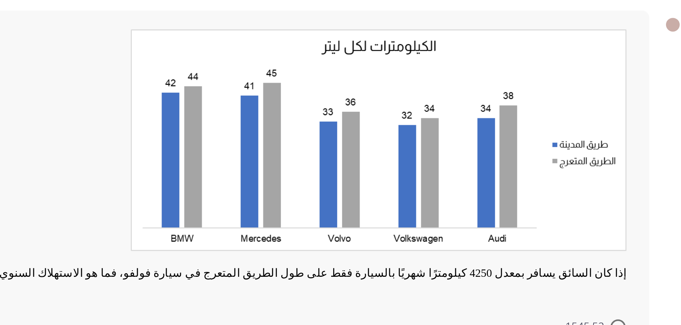
click at [407, 187] on div "إذا كان السائق يسافر بمعدل 4250 كيلومترًا شهريًا بالسيارة فقط على طول الطريق ال…" at bounding box center [332, 163] width 580 height 248
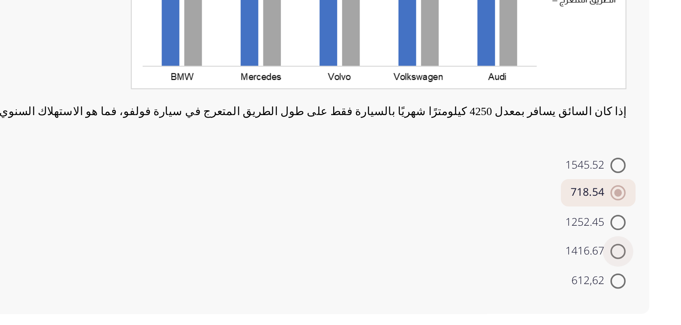
click at [551, 252] on span "1416.67" at bounding box center [590, 254] width 24 height 10
click at [551, 252] on input "1416.67" at bounding box center [606, 254] width 8 height 8
radio input "true"
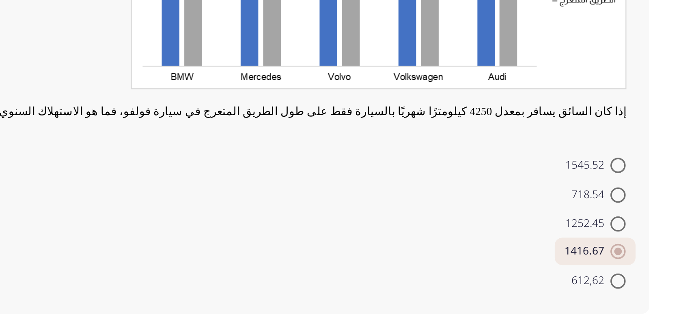
click at [430, 233] on form "1545.52 718.54 1252.45 1416.67 612,62" at bounding box center [332, 238] width 556 height 77
click at [551, 207] on span "1545.52" at bounding box center [590, 208] width 24 height 10
click at [551, 207] on input "1545.52" at bounding box center [606, 208] width 8 height 8
radio input "true"
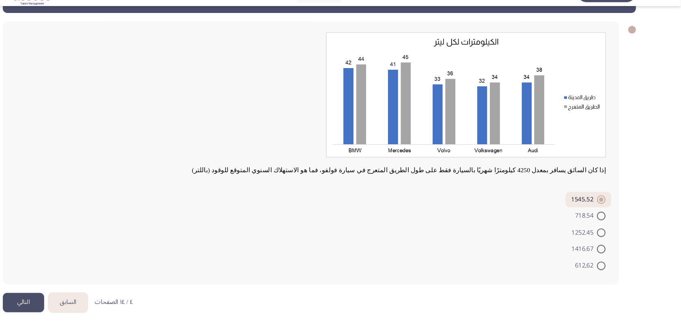
click at [72, 260] on button "التالي" at bounding box center [61, 304] width 39 height 18
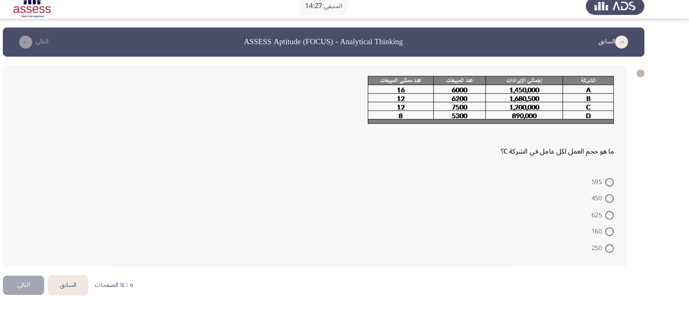
scroll to position [0, 0]
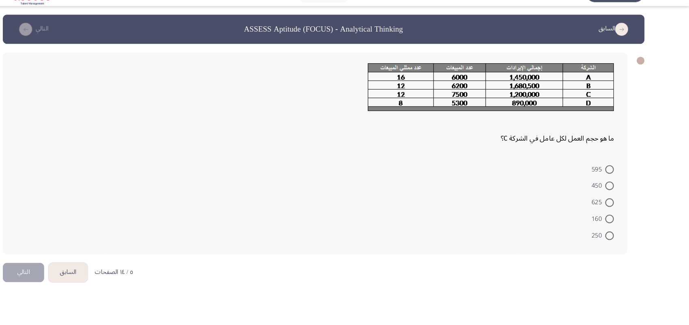
click at [311, 211] on form "595 450 625 160 250" at bounding box center [336, 209] width 564 height 78
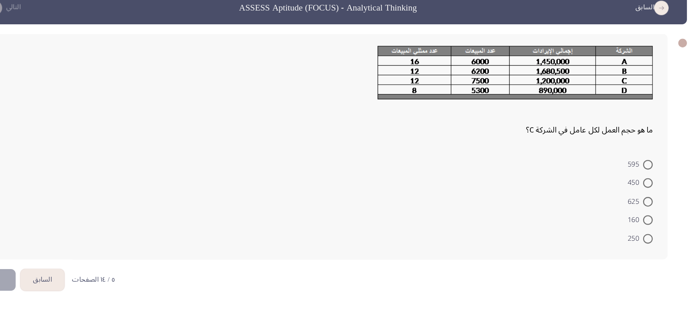
click at [321, 196] on form "595 450 625 160 250" at bounding box center [336, 209] width 564 height 78
click at [551, 209] on span at bounding box center [613, 210] width 8 height 8
click at [551, 209] on input "625" at bounding box center [613, 210] width 8 height 8
radio input "true"
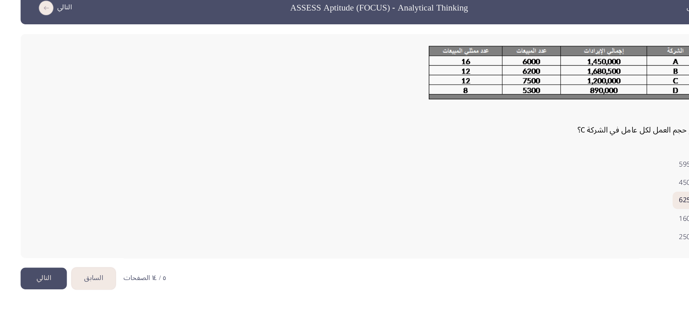
click at [62, 260] on button "التالي" at bounding box center [61, 274] width 39 height 18
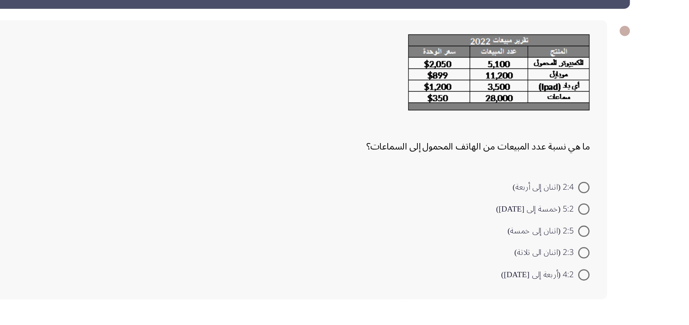
click at [405, 210] on form "2:4 (اثنان إلى أربعة) 5:2 (خمسة إلى [DATE]) 2:5 (اثنان إلى خمسة) 2:3 (اثنان الى…" at bounding box center [336, 218] width 564 height 78
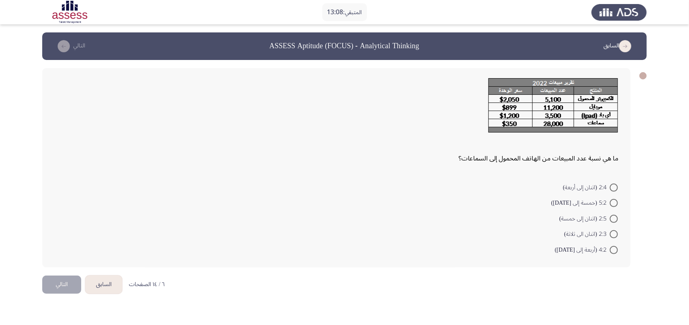
click at [157, 189] on form "2:4 (اثنان إلى أربعة) 5:2 (خمسة إلى [DATE]) 2:5 (اثنان إلى خمسة) 2:3 (اثنان الى…" at bounding box center [336, 218] width 564 height 78
click at [551, 215] on span "2:5 (اثنان إلى خمسة)" at bounding box center [584, 219] width 50 height 10
click at [551, 215] on input "2:5 (اثنان إلى خمسة)" at bounding box center [613, 219] width 8 height 8
radio input "true"
click at [54, 260] on button "التالي" at bounding box center [61, 284] width 39 height 18
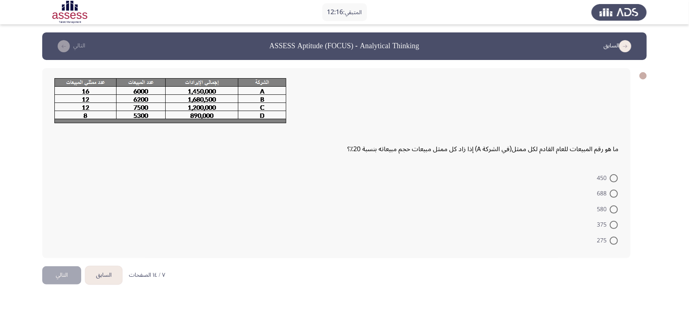
click at [258, 227] on form "450 688 580 375 275" at bounding box center [336, 209] width 564 height 78
click at [551, 189] on span "688" at bounding box center [602, 194] width 13 height 10
click at [551, 190] on input "688" at bounding box center [613, 194] width 8 height 8
radio input "true"
click at [52, 260] on button "التالي" at bounding box center [61, 274] width 39 height 18
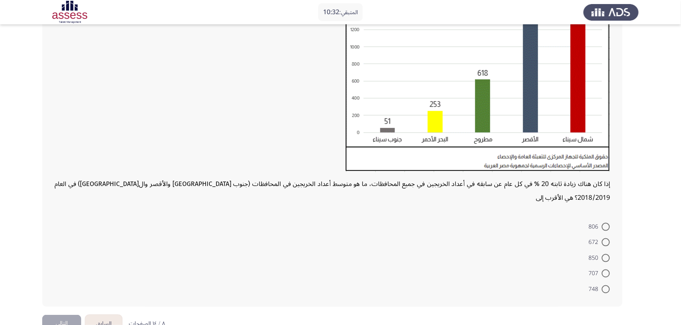
scroll to position [137, 0]
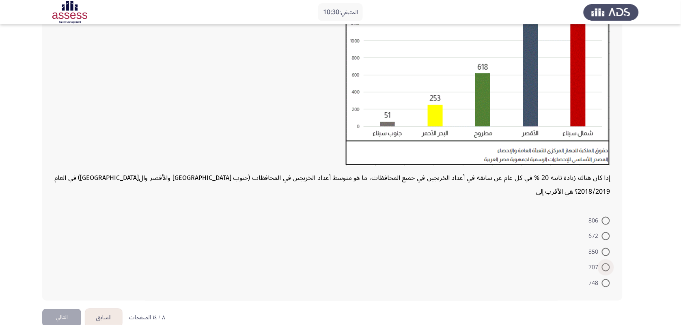
click at [551, 260] on span at bounding box center [606, 268] width 8 height 8
click at [551, 260] on input "707" at bounding box center [606, 268] width 8 height 8
radio input "true"
click at [72, 260] on button "التالي" at bounding box center [61, 318] width 39 height 18
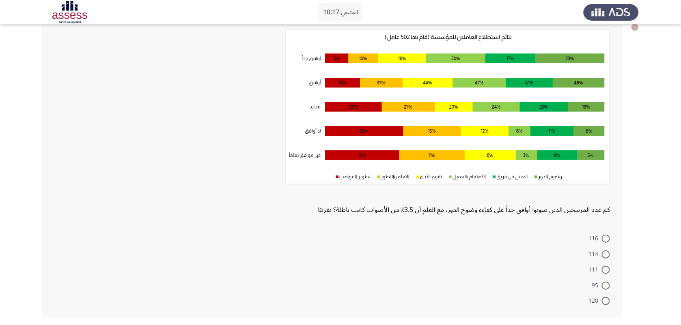
scroll to position [0, 0]
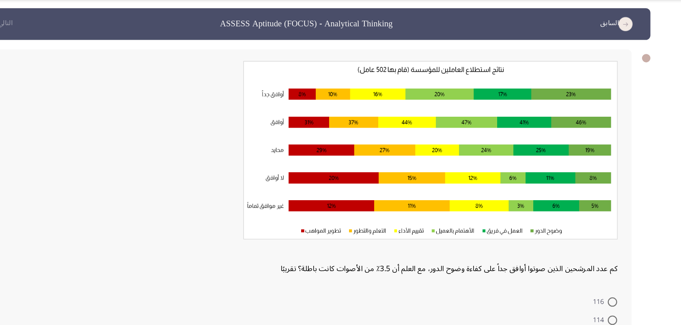
click at [297, 254] on div "كم عدد المرشحين الذين صوتوا أوافق جداً على كفاءة وضوح الدور، مع العلم أن 3.5٪ م…" at bounding box center [332, 171] width 556 height 187
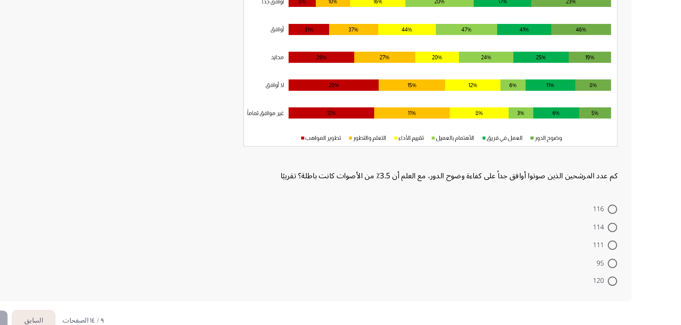
scroll to position [80, 0]
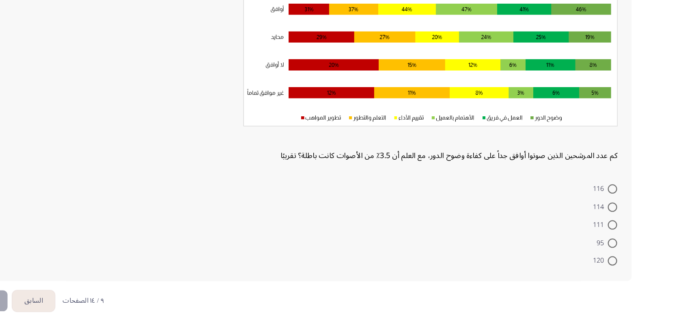
click at [326, 230] on form "116 114 111 95 120" at bounding box center [332, 238] width 556 height 78
click at [551, 250] on span at bounding box center [606, 254] width 8 height 8
click at [551, 250] on input "95" at bounding box center [606, 254] width 8 height 8
radio input "true"
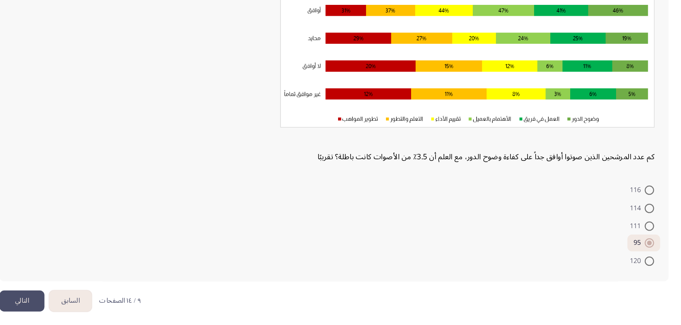
click at [58, 260] on button "التالي" at bounding box center [61, 304] width 39 height 18
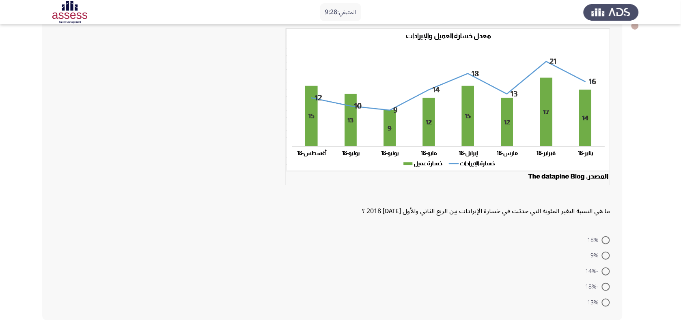
scroll to position [51, 0]
click at [293, 214] on div "ما هي النسبة التغير المئوية التي حدثت في خسارة الإيرادات بين الربع الثاني والأو…" at bounding box center [332, 123] width 556 height 190
click at [551, 255] on span at bounding box center [606, 255] width 0 height 0
click at [551, 254] on input "9%" at bounding box center [606, 255] width 8 height 8
radio input "true"
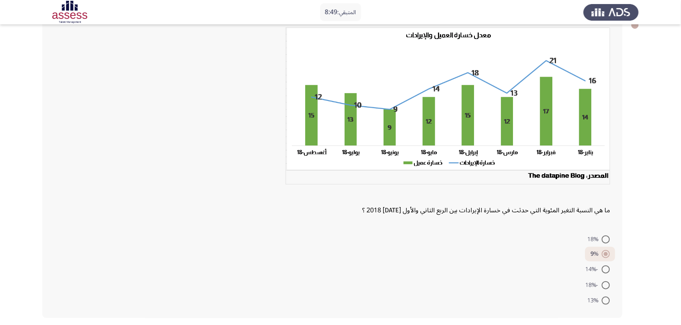
scroll to position [82, 0]
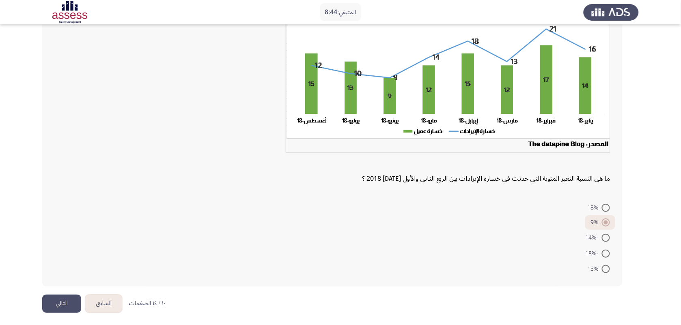
click at [45, 260] on button "التالي" at bounding box center [61, 304] width 39 height 18
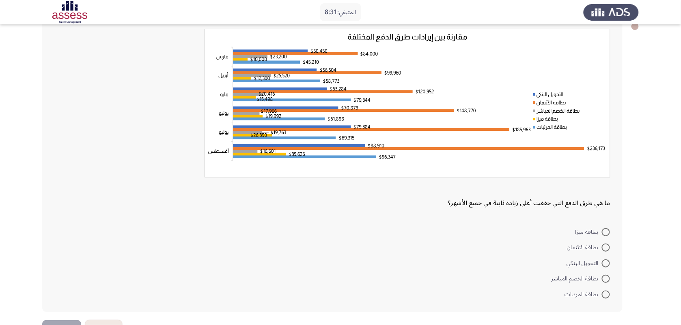
scroll to position [49, 0]
click at [551, 260] on span "بطاقة الخصم المباشر" at bounding box center [576, 280] width 50 height 10
click at [551, 260] on input "بطاقة الخصم المباشر" at bounding box center [606, 280] width 8 height 8
radio input "true"
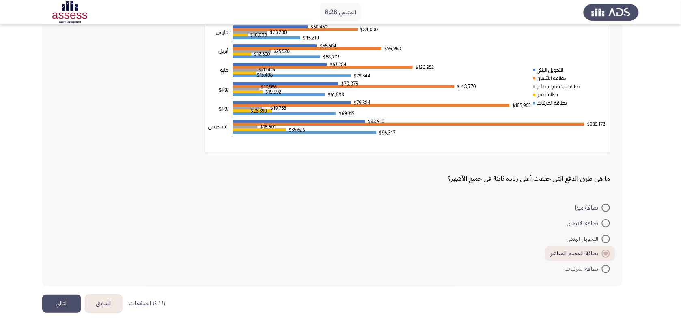
click at [62, 260] on button "التالي" at bounding box center [61, 304] width 39 height 18
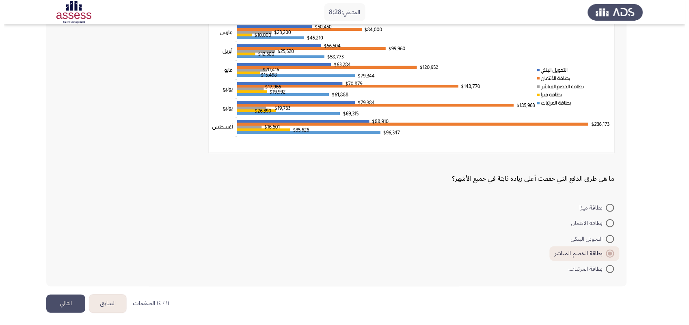
scroll to position [0, 0]
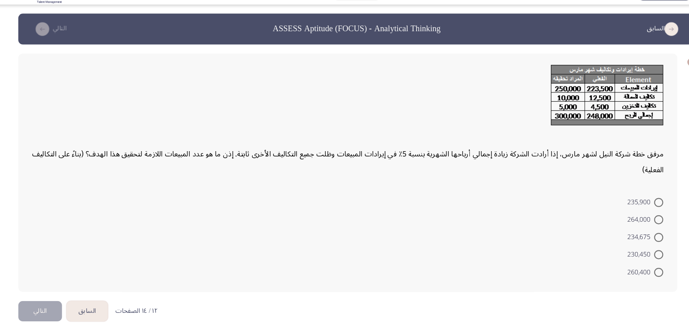
click at [303, 229] on form "235,900 264,000 234,675 230,450 260,400" at bounding box center [336, 232] width 564 height 78
click at [283, 193] on form "235,900 264,000 234,675 230,450 260,400" at bounding box center [336, 232] width 564 height 78
click at [551, 215] on span "264,000" at bounding box center [598, 217] width 24 height 10
click at [551, 215] on input "264,000" at bounding box center [613, 217] width 8 height 8
radio input "true"
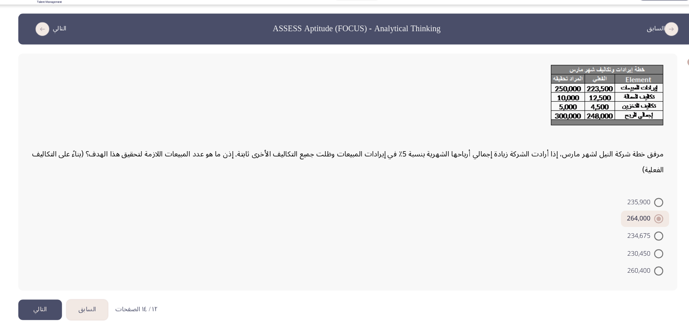
click at [55, 260] on button "التالي" at bounding box center [61, 297] width 39 height 18
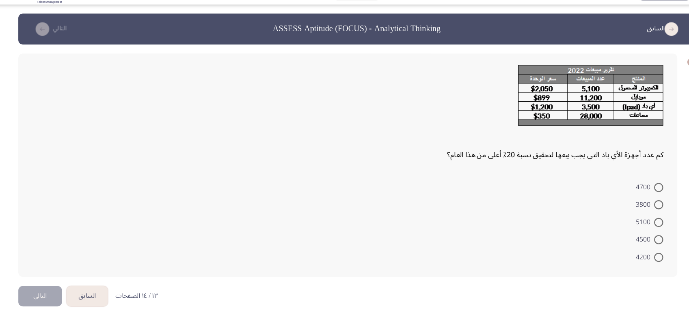
click at [311, 187] on form "4700 3800 5100 4500 4200" at bounding box center [336, 218] width 564 height 78
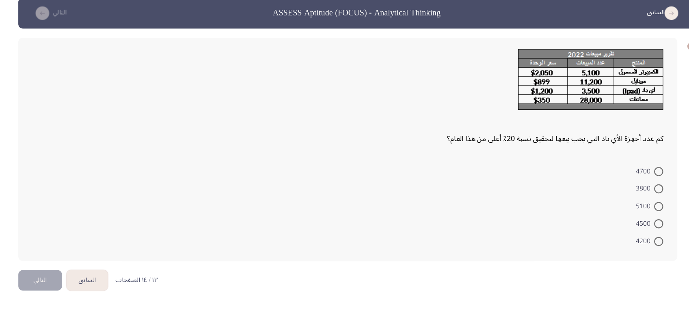
click at [281, 157] on div "كم عدد أجهزة الأي باد التي يجب بيعها لتحقيق نسبة 20٪ أعلى من هذا العام؟" at bounding box center [336, 121] width 564 height 87
click at [551, 247] on span at bounding box center [613, 250] width 8 height 8
click at [551, 247] on input "4200" at bounding box center [613, 250] width 8 height 8
radio input "true"
click at [52, 260] on button "التالي" at bounding box center [61, 284] width 39 height 18
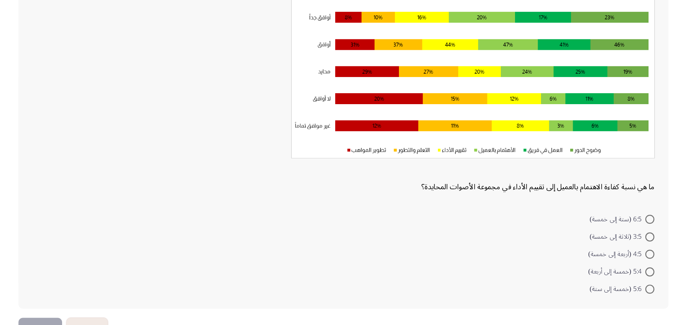
scroll to position [72, 0]
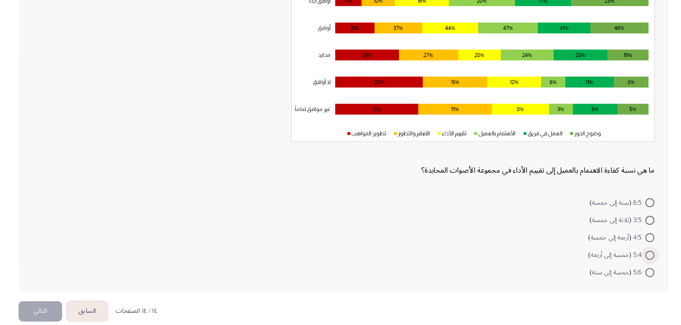
click at [551, 260] on span at bounding box center [606, 263] width 8 height 8
click at [551, 260] on input "5:4 (خمسة إلى أربعة)" at bounding box center [606, 263] width 8 height 8
radio input "true"
click at [61, 260] on button "التالي" at bounding box center [61, 312] width 39 height 18
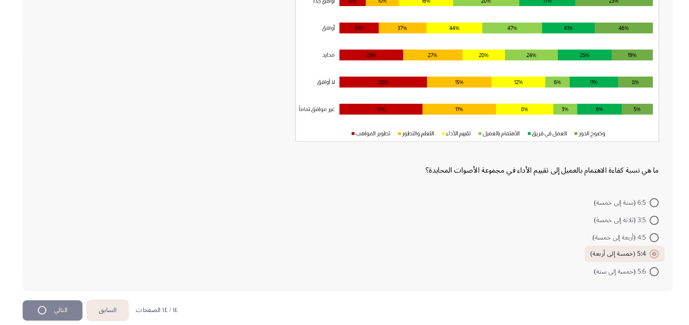
scroll to position [0, 0]
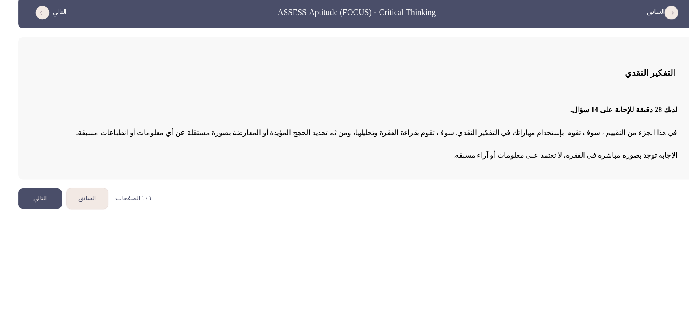
click at [67, 206] on button "التالي" at bounding box center [61, 212] width 39 height 18
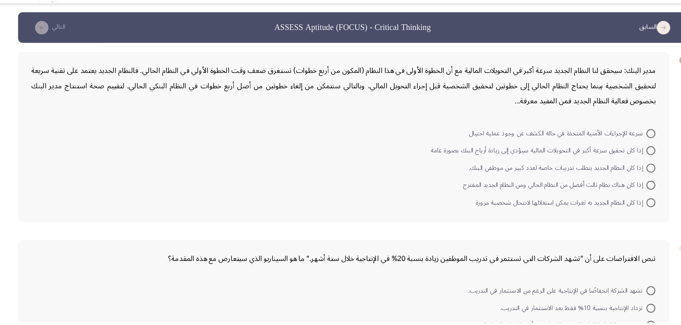
scroll to position [12, 0]
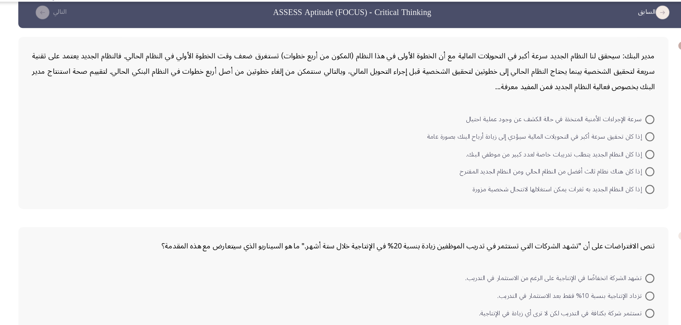
click at [274, 241] on span "تنص الافتراضات على أن "تشهد الشركات التي تستثمر في تدريب الموظفين زيادة بنسبة 2…" at bounding box center [390, 243] width 440 height 14
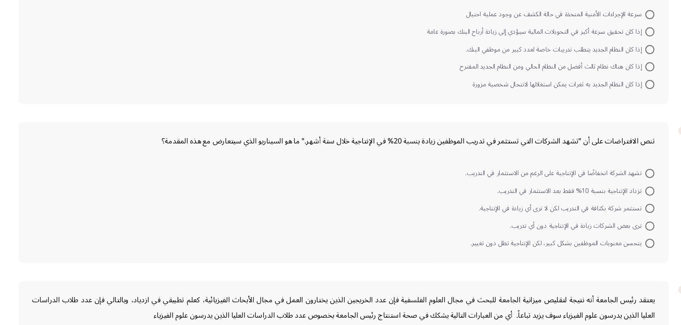
scroll to position [99, 0]
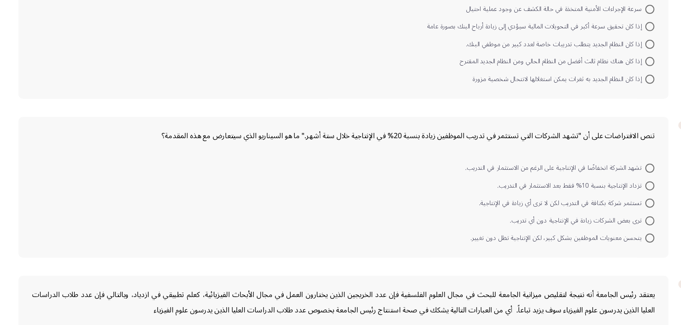
click at [282, 224] on form "تشهد الشركة انخفاضًا في الإنتاجية على الرغم من الاستثمار في التدريب. تزداد الإن…" at bounding box center [332, 216] width 556 height 78
click at [285, 188] on form "تشهد الشركة انخفاضًا في الإنتاجية على الرغم من الاستثمار في التدريب. تزداد الإن…" at bounding box center [332, 216] width 556 height 78
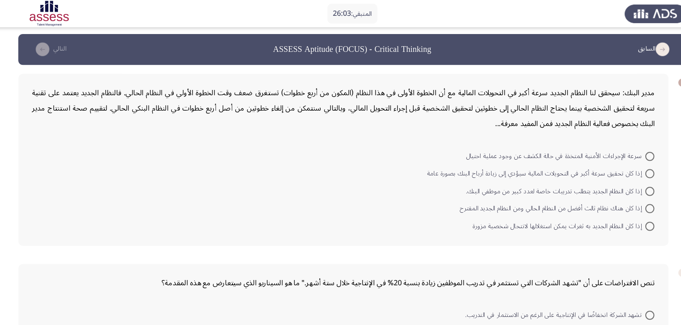
scroll to position [1, 0]
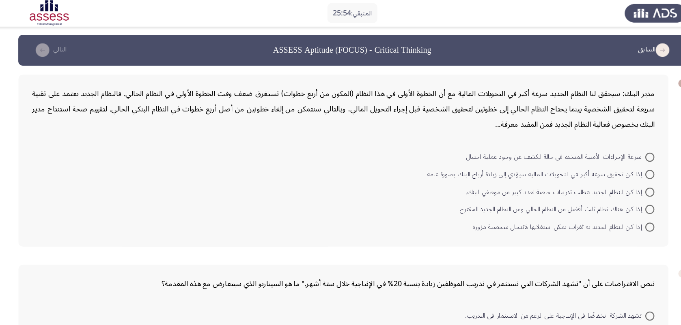
click at [274, 167] on form "سرعة الإجراءات الأمنية المتخذة في حالة الكشف عن وجود عملية احتيال إذا كان تحقيق…" at bounding box center [332, 172] width 556 height 78
drag, startPoint x: 609, startPoint y: 87, endPoint x: 466, endPoint y: 113, distance: 146.0
click at [466, 113] on div "مدير البنك: سيحقق لنا النظام الجديد سرعة أكبر في التحويلات المالية مع أن الخطوة…" at bounding box center [332, 98] width 556 height 41
drag, startPoint x: 466, startPoint y: 113, endPoint x: 607, endPoint y: 80, distance: 144.8
click at [551, 80] on div "مدير البنك: سيحقق لنا النظام الجديد سرعة أكبر في التحويلات المالية مع أن الخطوة…" at bounding box center [332, 98] width 556 height 41
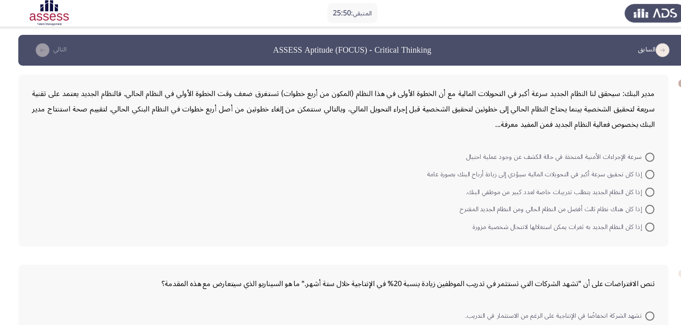
drag, startPoint x: 607, startPoint y: 80, endPoint x: 396, endPoint y: 108, distance: 212.5
click at [396, 108] on div "مدير البنك: سيحقق لنا النظام الجديد سرعة أكبر في التحويلات المالية مع أن الخطوة…" at bounding box center [332, 98] width 556 height 41
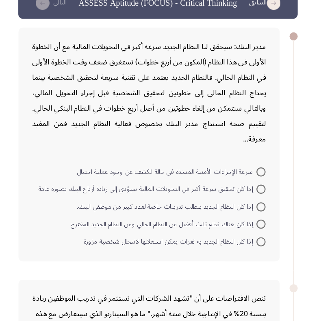
scroll to position [9, 0]
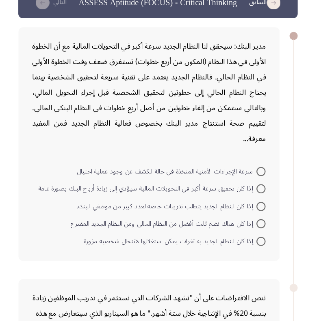
click at [243, 204] on span "إذا كان تحقيق سرعة أكبر في التحويلات المالية سيؤدي إلى زيادة أرباح البنك بصورة …" at bounding box center [157, 203] width 195 height 10
click at [254, 204] on input "إذا كان تحقيق سرعة أكبر في التحويلات المالية سيؤدي إلى زيادة أرباح البنك بصورة …" at bounding box center [258, 203] width 8 height 8
radio input "true"
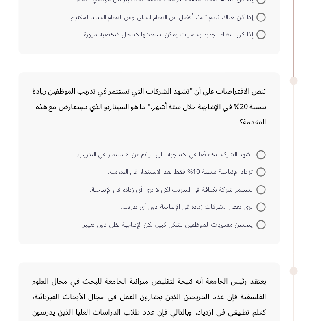
scroll to position [207, 0]
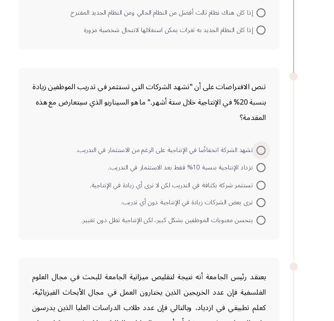
click at [221, 166] on span "تشهد الشركة انخفاضًا في الإنتاجية على الرغم من الاستثمار في التدريب." at bounding box center [174, 169] width 161 height 10
click at [254, 166] on input "تشهد الشركة انخفاضًا في الإنتاجية على الرغم من الاستثمار في التدريب." at bounding box center [258, 169] width 8 height 8
radio input "true"
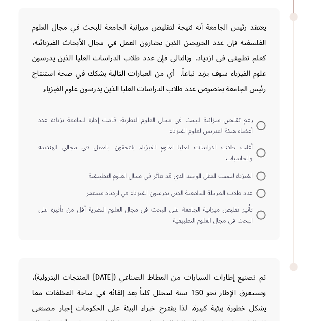
scroll to position [429, 0]
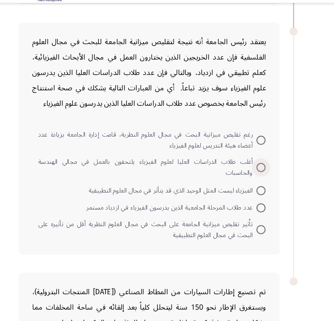
click at [219, 166] on span "أغلب طلاب الدراسات العليا لعلوم الفيزياء يلتحقون بالعمل في مجالي الهندسة والحاس…" at bounding box center [157, 171] width 195 height 19
click at [254, 168] on input "أغلب طلاب الدراسات العليا لعلوم الفيزياء يلتحقون بالعمل في مجالي الهندسة والحاس…" at bounding box center [258, 172] width 8 height 8
radio input "true"
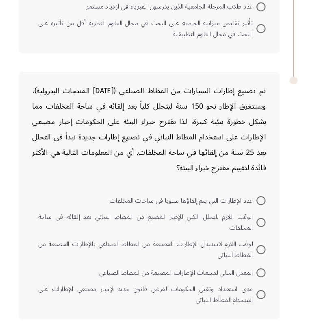
scroll to position [628, 0]
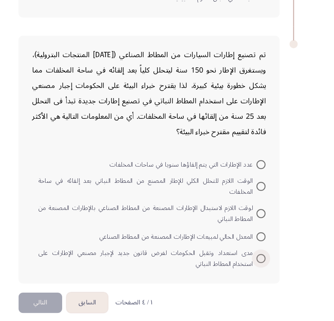
click at [223, 256] on span "مدى استعداد وتقبل الحكومات لفرض قانون جديد لإجبار مصنعي الإطارات على استخدام ال…" at bounding box center [157, 265] width 195 height 19
click at [254, 260] on input "مدى استعداد وتقبل الحكومات لفرض قانون جديد لإجبار مصنعي الإطارات على استخدام ال…" at bounding box center [258, 265] width 8 height 8
radio input "true"
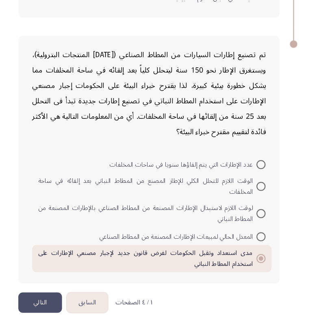
click at [50, 260] on button "التالي" at bounding box center [61, 305] width 39 height 18
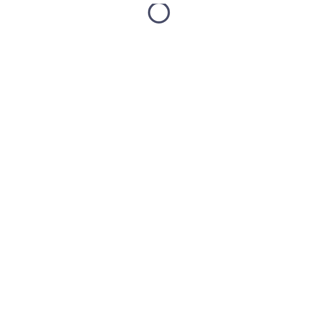
scroll to position [12, 0]
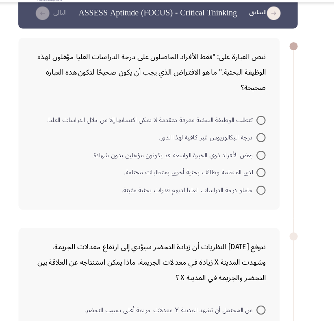
click at [222, 125] on span "تتطلب الوظيفة البحثية معرفة متقدمة لا يمكن اكتسابها إلا من خلال الدراسات العليا." at bounding box center [161, 130] width 187 height 10
click at [254, 126] on input "تتطلب الوظيفة البحثية معرفة متقدمة لا يمكن اكتسابها إلا من خلال الدراسات العليا." at bounding box center [258, 130] width 8 height 8
radio input "true"
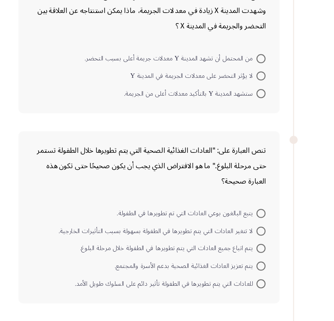
scroll to position [224, 0]
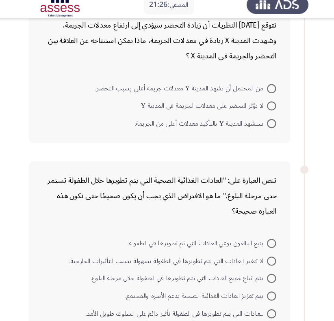
click at [198, 84] on span "من المحتمل أن تشهد المدينة Y معدلات جريمة أعلى بسبب التحضر." at bounding box center [177, 87] width 153 height 10
click at [254, 84] on input "من المحتمل أن تشهد المدينة Y معدلات جريمة أعلى بسبب التحضر." at bounding box center [258, 87] width 8 height 8
radio input "true"
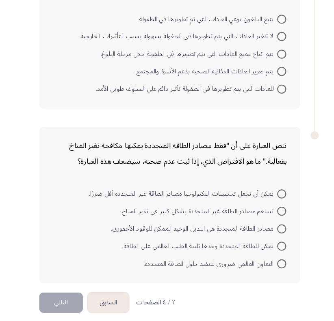
scroll to position [396, 0]
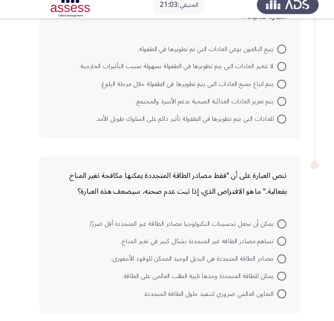
click at [213, 110] on span "للعادات التي يتم تطويرها في الطفولة تأثير دائم على السلوك طويل الأمد." at bounding box center [174, 115] width 162 height 10
click at [254, 110] on input "للعادات التي يتم تطويرها في الطفولة تأثير دائم على السلوك طويل الأمد." at bounding box center [258, 114] width 8 height 8
radio input "true"
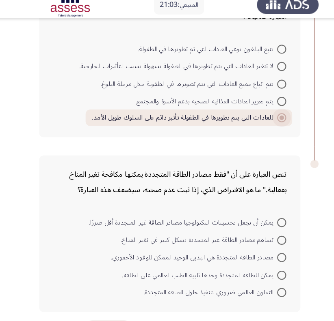
scroll to position [396, 0]
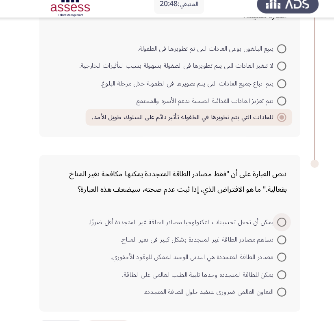
click at [216, 202] on span "يمكن أن تجعل تحسينات التكنولوجيا مصادر الطاقة غير المتجددة أقل ضررًا." at bounding box center [170, 207] width 168 height 10
click at [254, 203] on input "يمكن أن تجعل تحسينات التكنولوجيا مصادر الطاقة غير المتجددة أقل ضررًا." at bounding box center [258, 207] width 8 height 8
radio input "true"
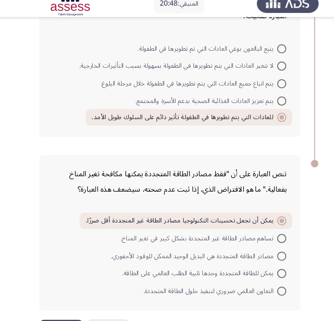
scroll to position [396, 0]
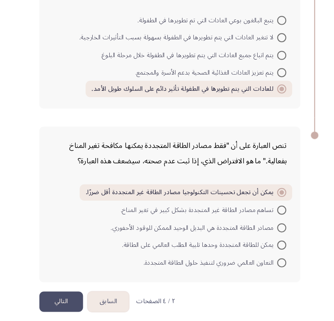
click at [56, 260] on button "التالي" at bounding box center [61, 304] width 39 height 18
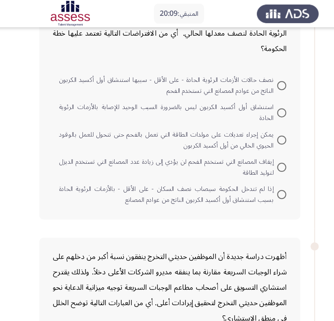
scroll to position [107, 0]
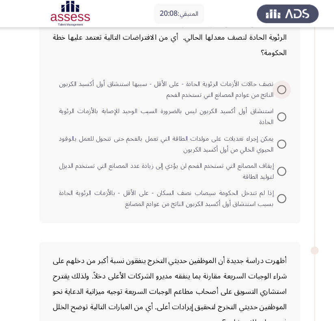
click at [257, 80] on span at bounding box center [258, 80] width 8 height 8
click at [257, 80] on input "نصف حالات الأزمات الرئوية الحادة - على الأقل - سببها استنشاق أول أكسيد الكربون …" at bounding box center [258, 80] width 8 height 8
radio input "true"
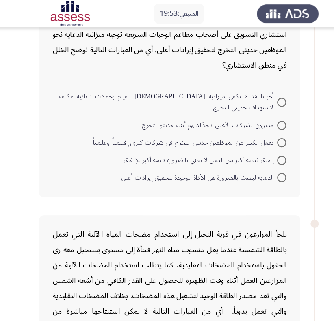
scroll to position [336, 0]
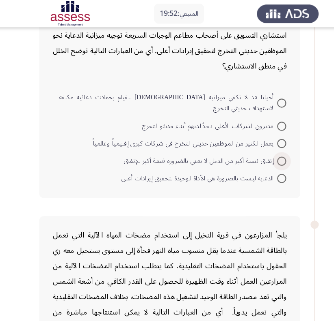
click at [206, 139] on span "إنفاق نسبة أكبر من الدخل لا يعني بالضرورة قيمة أكبر للإنفاق" at bounding box center [185, 144] width 137 height 10
click at [254, 140] on input "إنفاق نسبة أكبر من الدخل لا يعني بالضرورة قيمة أكبر للإنفاق" at bounding box center [258, 144] width 8 height 8
radio input "true"
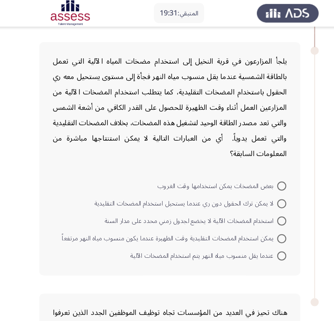
scroll to position [477, 0]
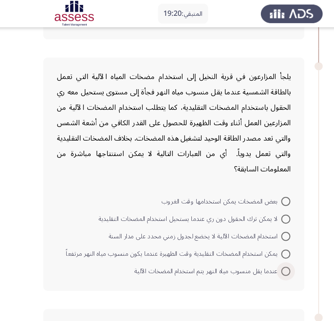
click at [244, 238] on span "عندما يقل منسوب مياه النهر يتم استخدام المضخات الآلية" at bounding box center [188, 243] width 131 height 10
click at [254, 239] on input "عندما يقل منسوب مياه النهر يتم استخدام المضخات الآلية" at bounding box center [258, 243] width 8 height 8
radio input "true"
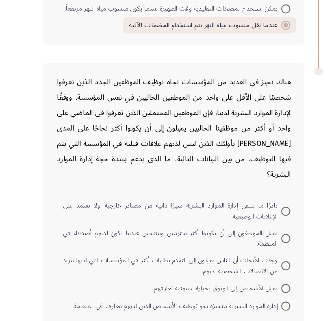
scroll to position [662, 0]
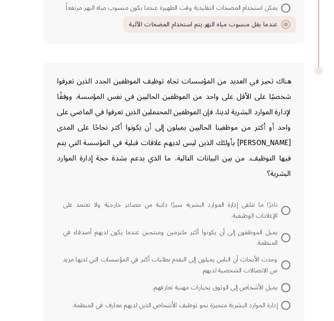
click at [211, 260] on span "إدارة الموارد البشرية متحيزة نحو توظيف الأشخاص الذين لديهم معارف في المنظمة." at bounding box center [161, 308] width 186 height 10
click at [254, 260] on input "إدارة الموارد البشرية متحيزة نحو توظيف الأشخاص الذين لديهم معارف في المنظمة." at bounding box center [258, 308] width 8 height 8
radio input "true"
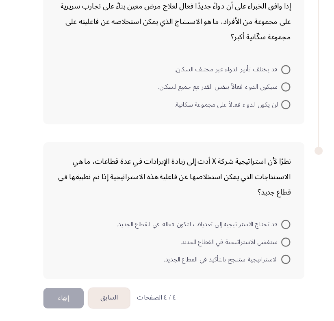
scroll to position [45, 0]
click at [220, 94] on span "قد يختلف تأثير الدواء عبر مختلف السكان." at bounding box center [206, 97] width 95 height 10
click at [254, 94] on input "قد يختلف تأثير الدواء عبر مختلف السكان." at bounding box center [258, 97] width 8 height 8
radio input "true"
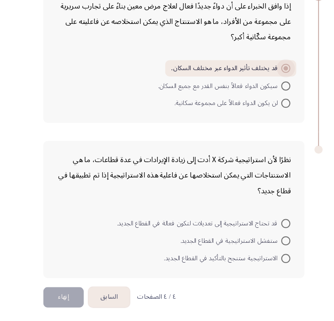
scroll to position [45, 0]
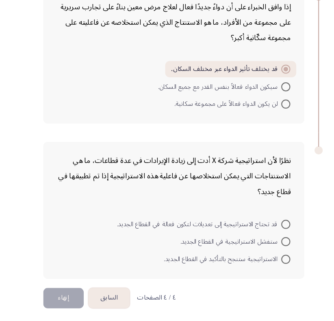
click at [252, 235] on span "قد تحتاج الاستراتيجية إلى تعديلات لتكون فعالة في القطاع الجديد." at bounding box center [181, 235] width 146 height 10
click at [254, 235] on input "قد تحتاج الاستراتيجية إلى تعديلات لتكون فعالة في القطاع الجديد." at bounding box center [258, 235] width 8 height 8
radio input "true"
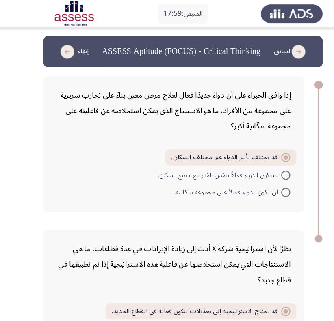
scroll to position [44, 0]
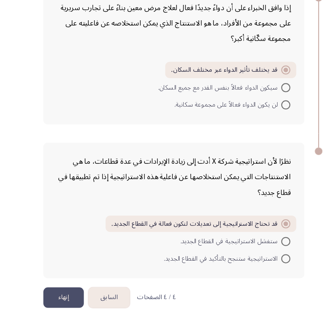
click at [48, 260] on button "إنهاء" at bounding box center [60, 300] width 36 height 18
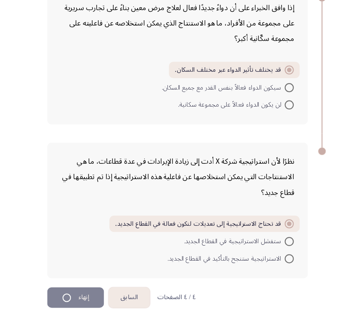
scroll to position [0, 0]
